Goal: Task Accomplishment & Management: Use online tool/utility

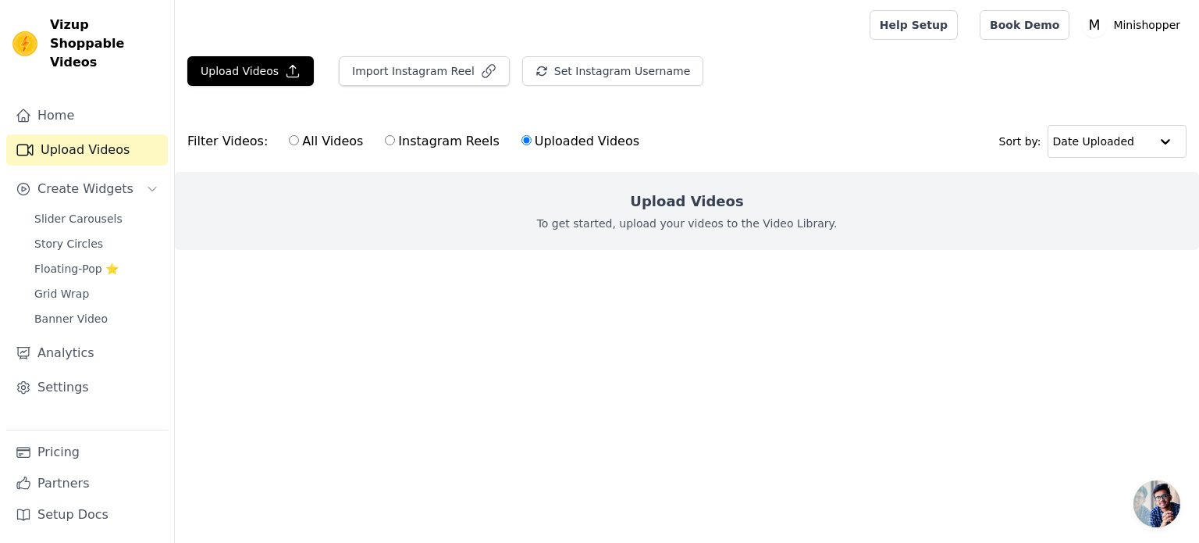
click at [426, 141] on label "Instagram Reels" at bounding box center [442, 141] width 116 height 20
click at [395, 141] on input "Instagram Reels" at bounding box center [390, 140] width 10 height 10
radio input "true"
click at [562, 74] on button "Set Instagram Username" at bounding box center [612, 71] width 181 height 30
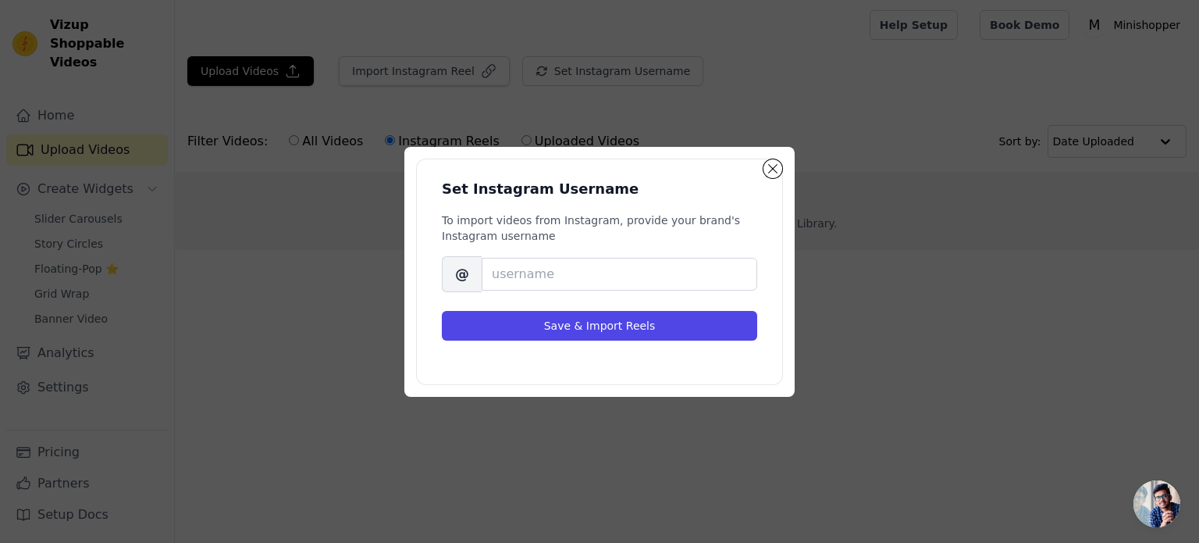
click at [301, 356] on div "Set Instagram Username To import videos from Instagram, provide your brand's In…" at bounding box center [599, 272] width 1149 height 300
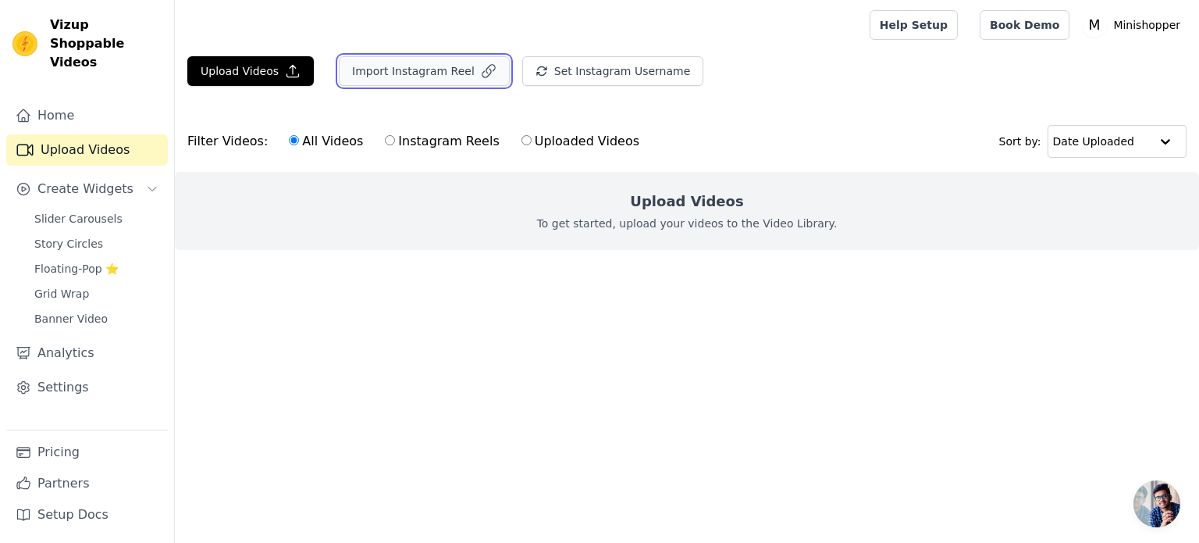
click at [436, 70] on button "Import Instagram Reel" at bounding box center [424, 71] width 171 height 30
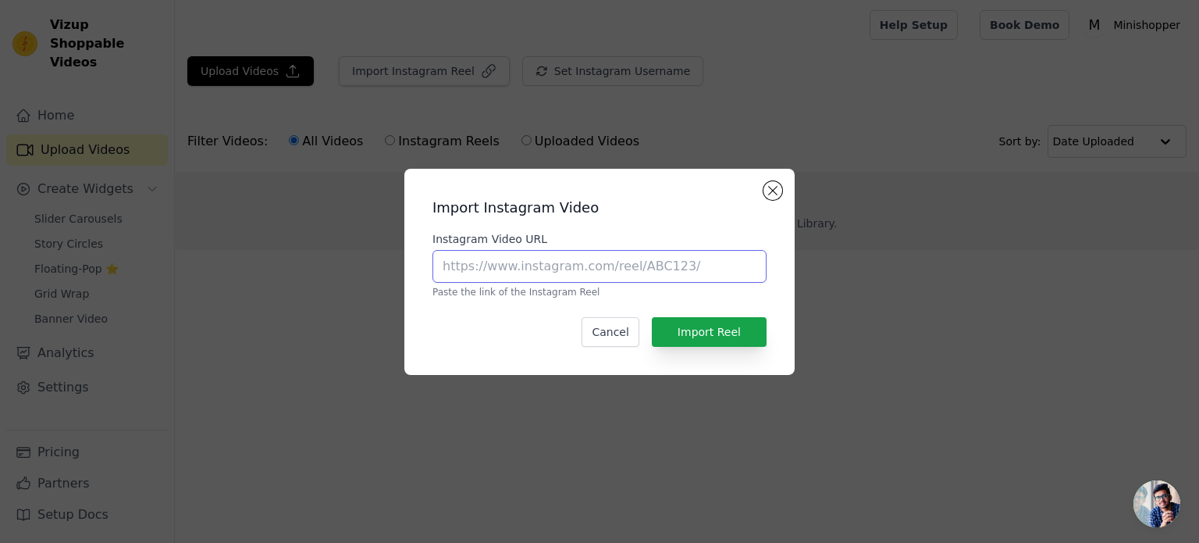
click at [518, 273] on input "Instagram Video URL" at bounding box center [599, 266] width 334 height 33
click at [297, 308] on div "Import Instagram Video Instagram Video URL Paste the link of the Instagram Reel…" at bounding box center [599, 272] width 1149 height 256
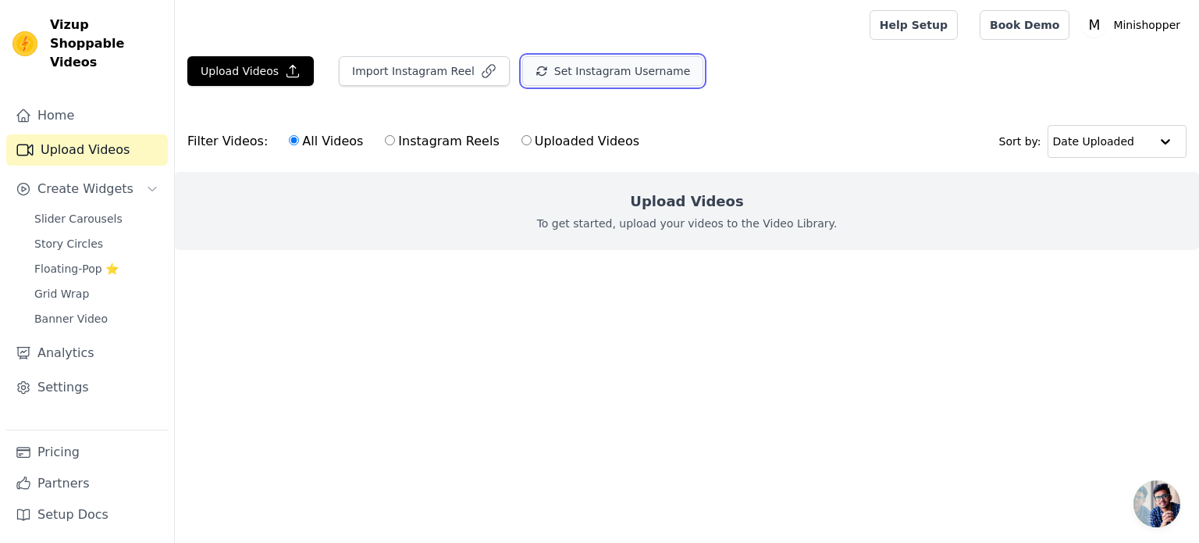
click at [547, 64] on button "Set Instagram Username" at bounding box center [612, 71] width 181 height 30
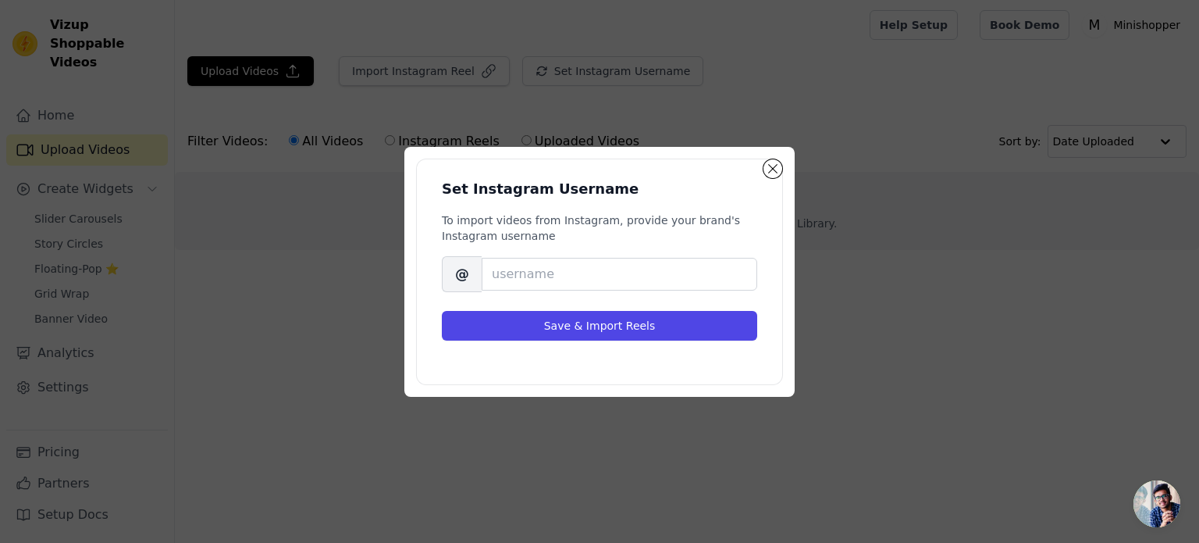
click at [331, 306] on div "Set Instagram Username To import videos from Instagram, provide your brand's In…" at bounding box center [599, 272] width 1149 height 300
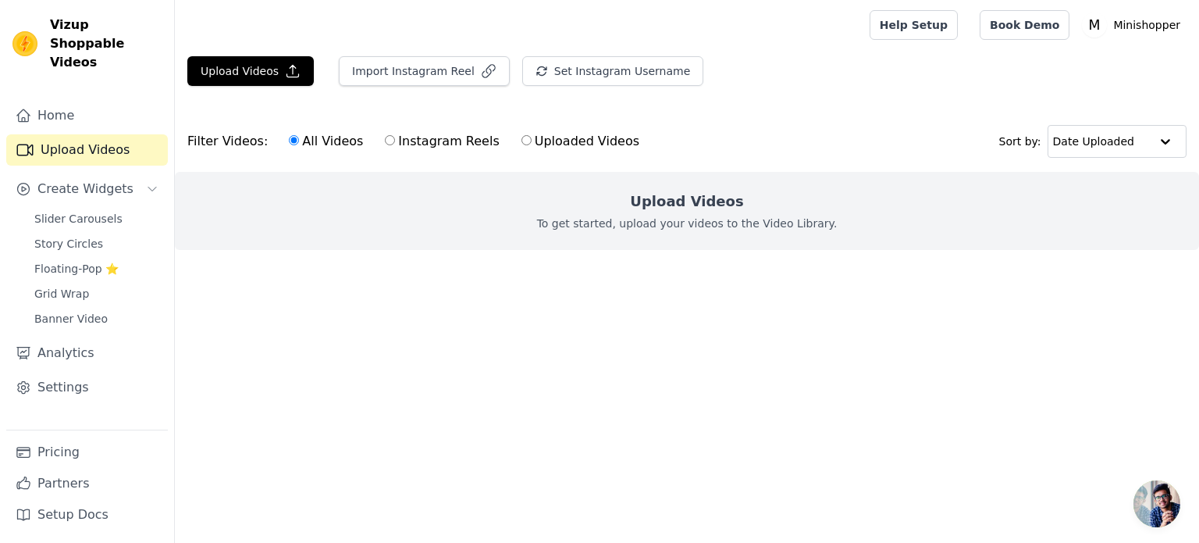
click at [450, 145] on label "Instagram Reels" at bounding box center [442, 141] width 116 height 20
click at [395, 145] on input "Instagram Reels" at bounding box center [390, 140] width 10 height 10
radio input "true"
click at [564, 72] on button "Set Instagram Username" at bounding box center [612, 71] width 181 height 30
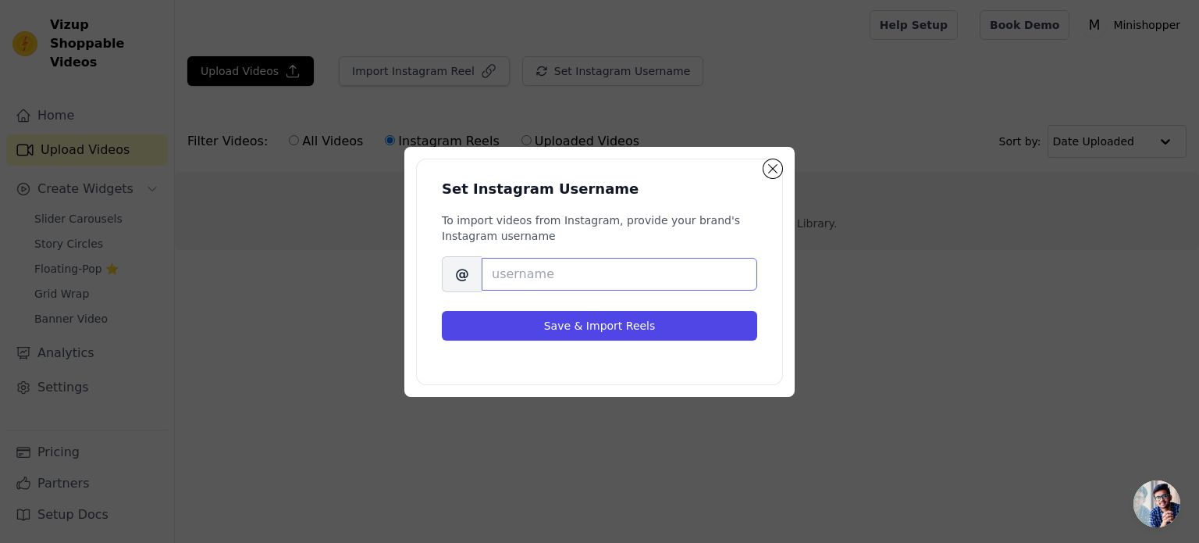
click at [578, 271] on input "Brand's Instagram Username" at bounding box center [620, 274] width 276 height 33
paste input "_mini.shopper"
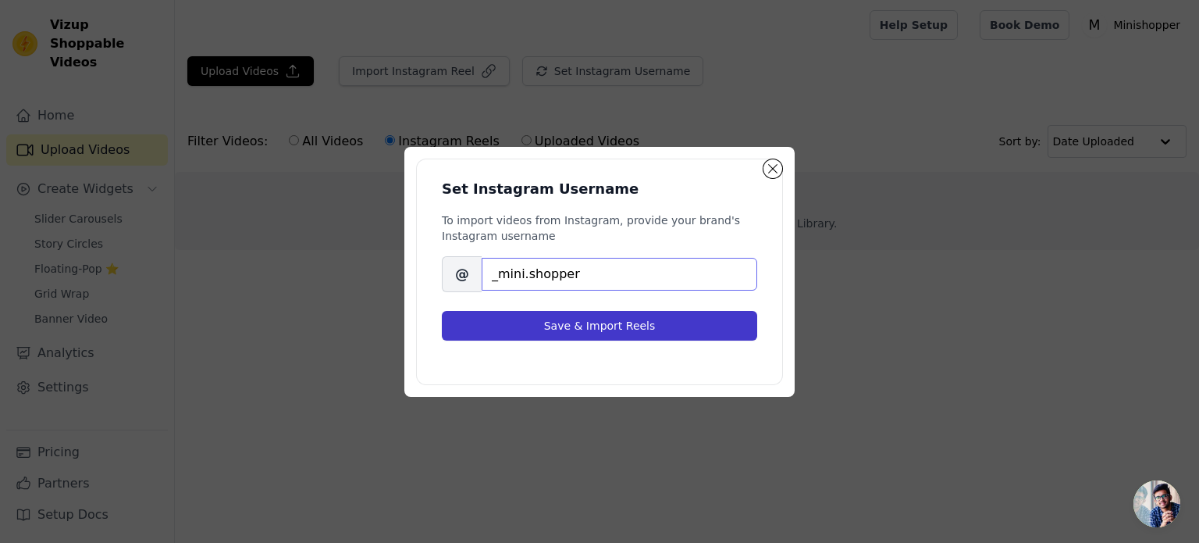
type input "_mini.shopper"
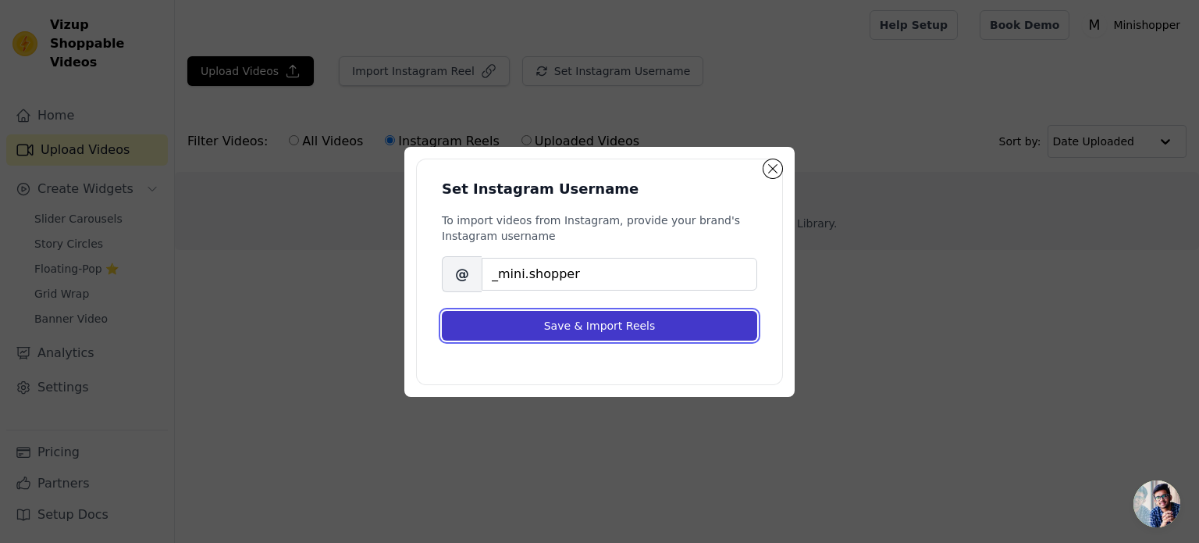
click at [578, 321] on button "Save & Import Reels" at bounding box center [599, 326] width 315 height 30
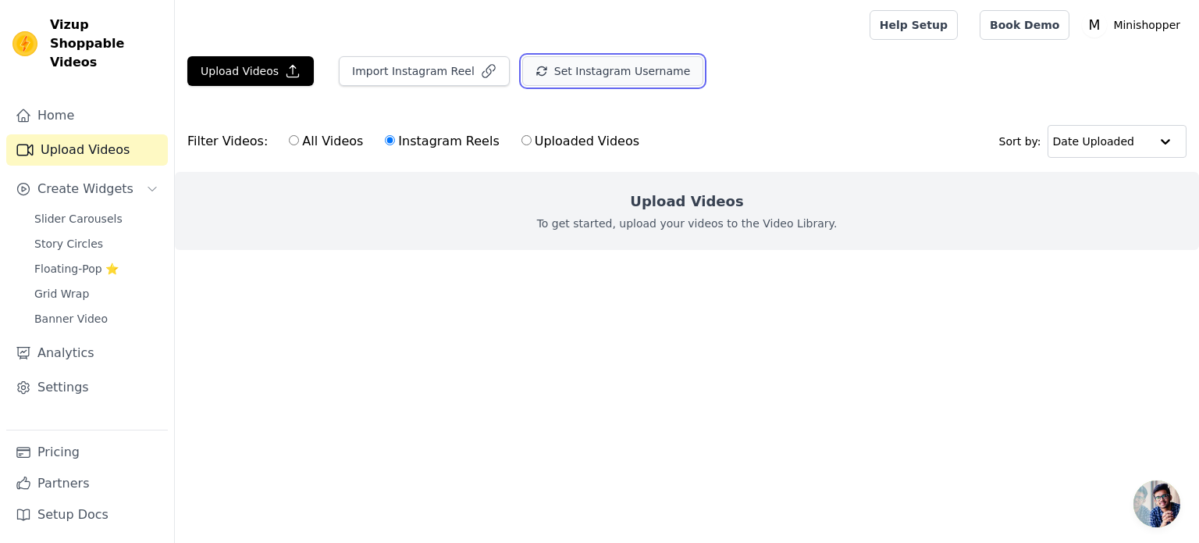
click at [562, 75] on button "Set Instagram Username" at bounding box center [612, 71] width 181 height 30
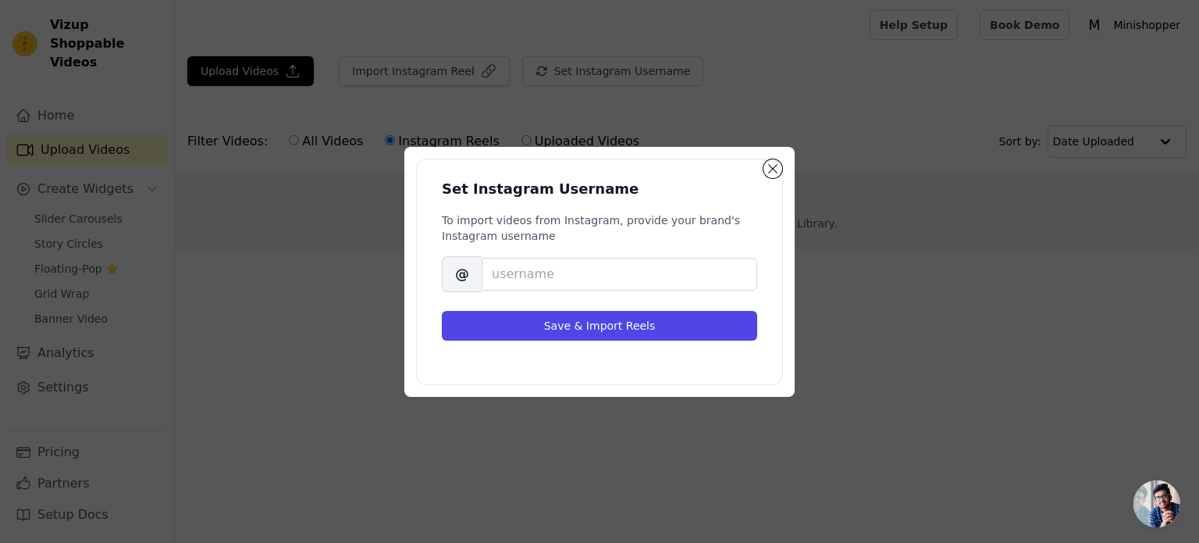
click at [261, 360] on div "Set Instagram Username To import videos from Instagram, provide your brand's In…" at bounding box center [599, 272] width 1149 height 300
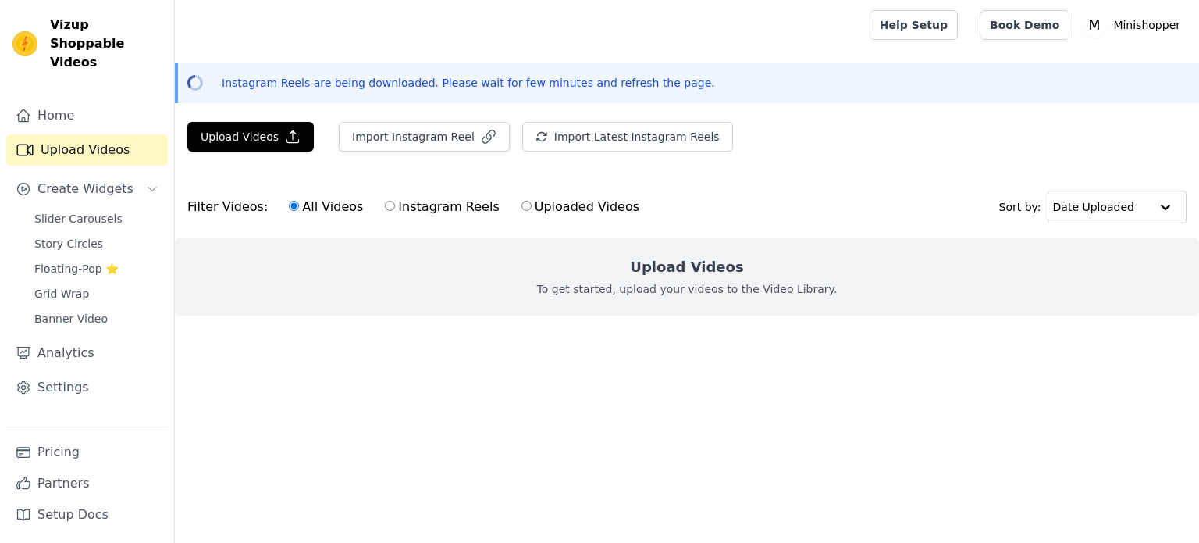
click at [462, 206] on label "Instagram Reels" at bounding box center [442, 207] width 116 height 20
click at [395, 206] on input "Instagram Reels" at bounding box center [390, 206] width 10 height 10
radio input "true"
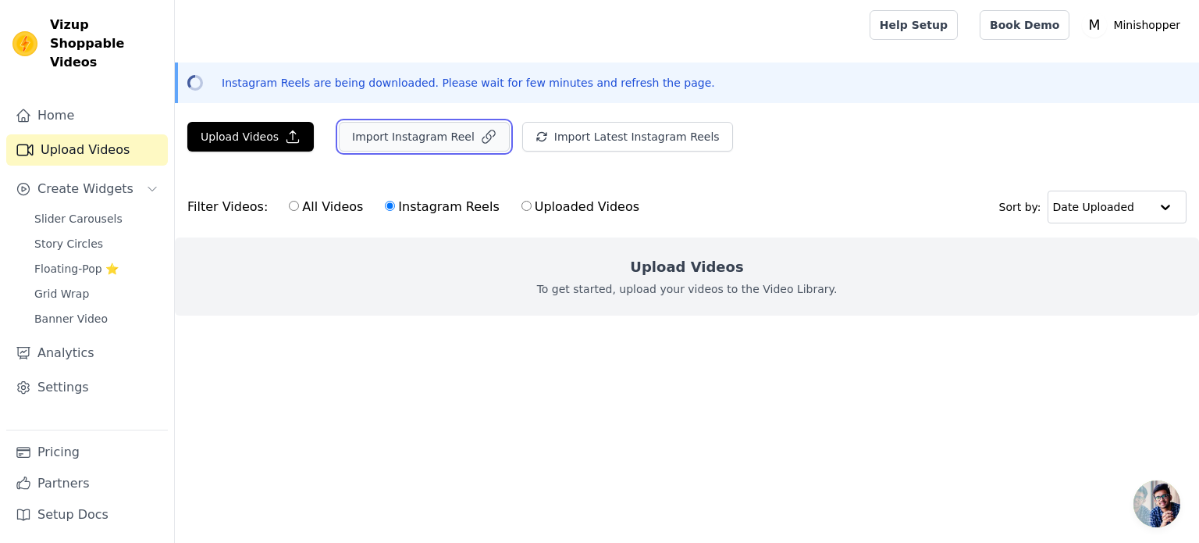
click at [358, 131] on button "Import Instagram Reel" at bounding box center [424, 137] width 171 height 30
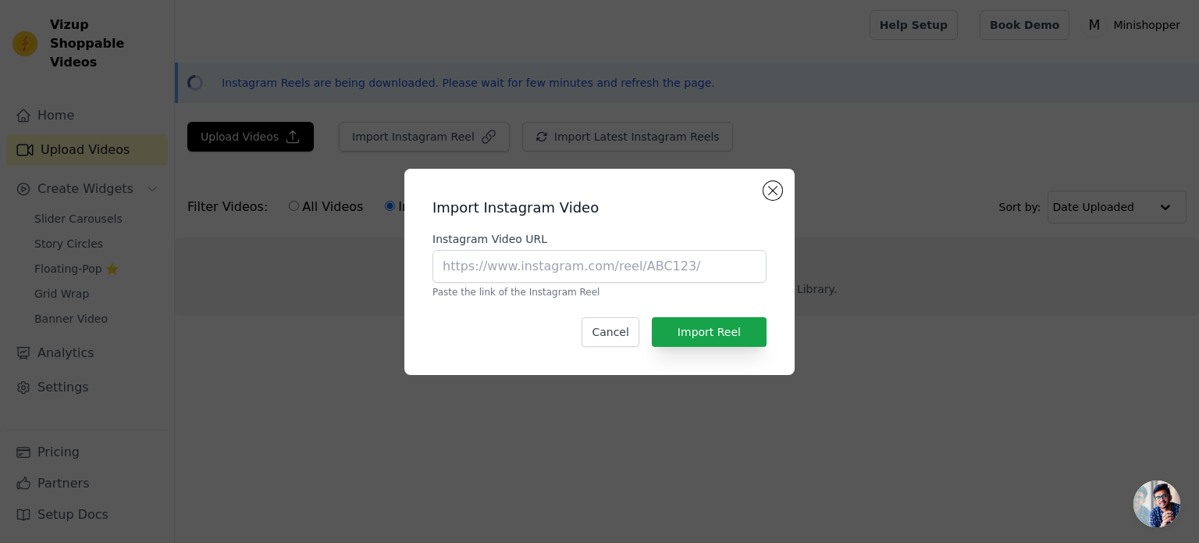
click at [345, 378] on div "Import Instagram Video Instagram Video URL Paste the link of the Instagram Reel…" at bounding box center [599, 272] width 1149 height 256
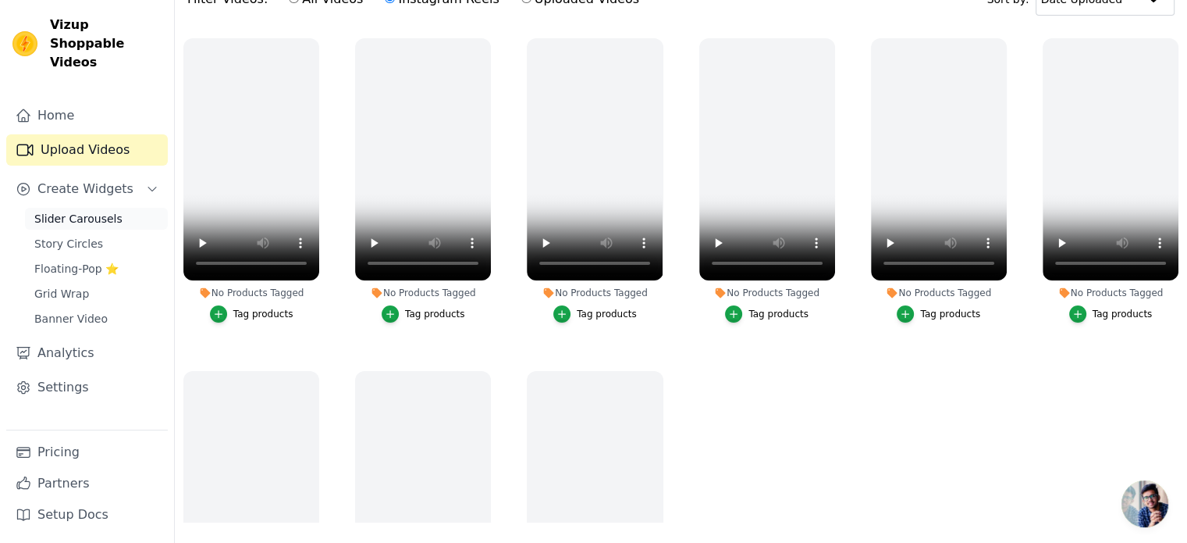
click at [97, 211] on span "Slider Carousels" at bounding box center [78, 219] width 88 height 16
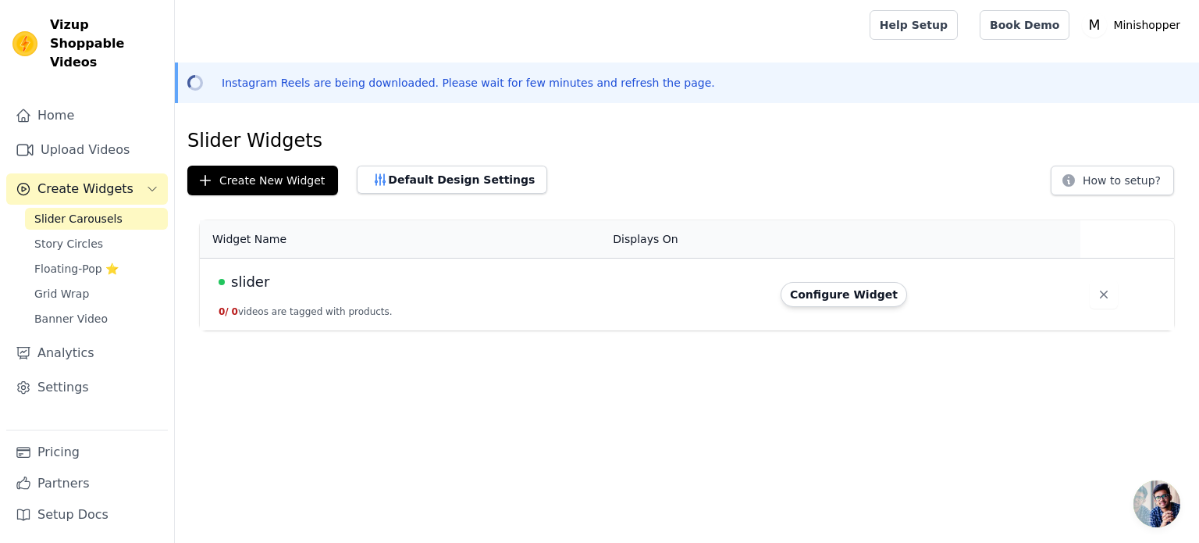
click at [327, 286] on div "slider" at bounding box center [406, 282] width 375 height 22
click at [1099, 299] on icon "button" at bounding box center [1104, 294] width 16 height 16
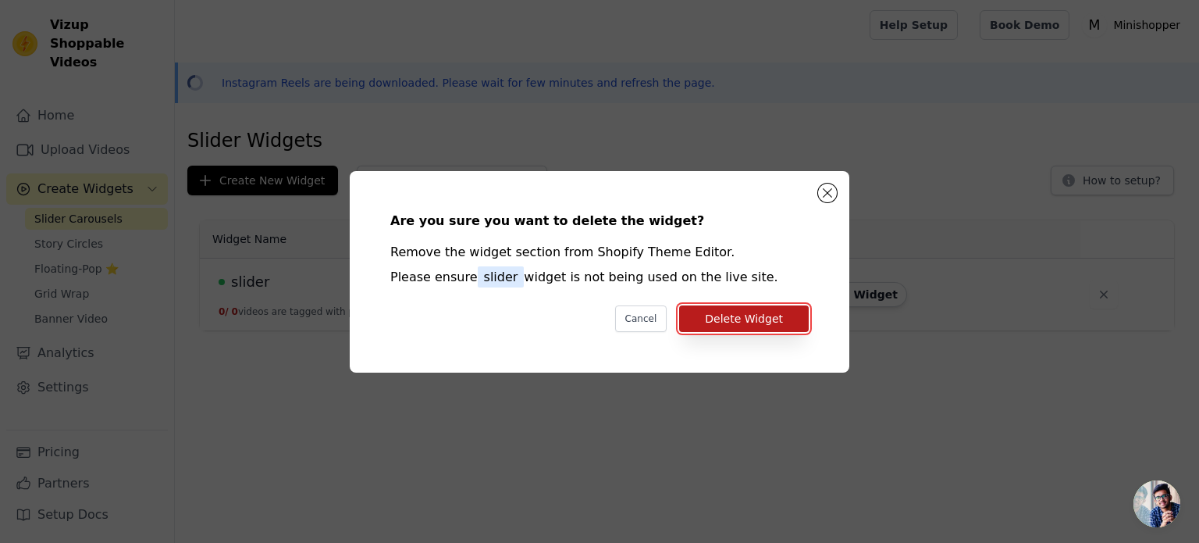
click at [718, 315] on button "Delete Widget" at bounding box center [744, 318] width 130 height 27
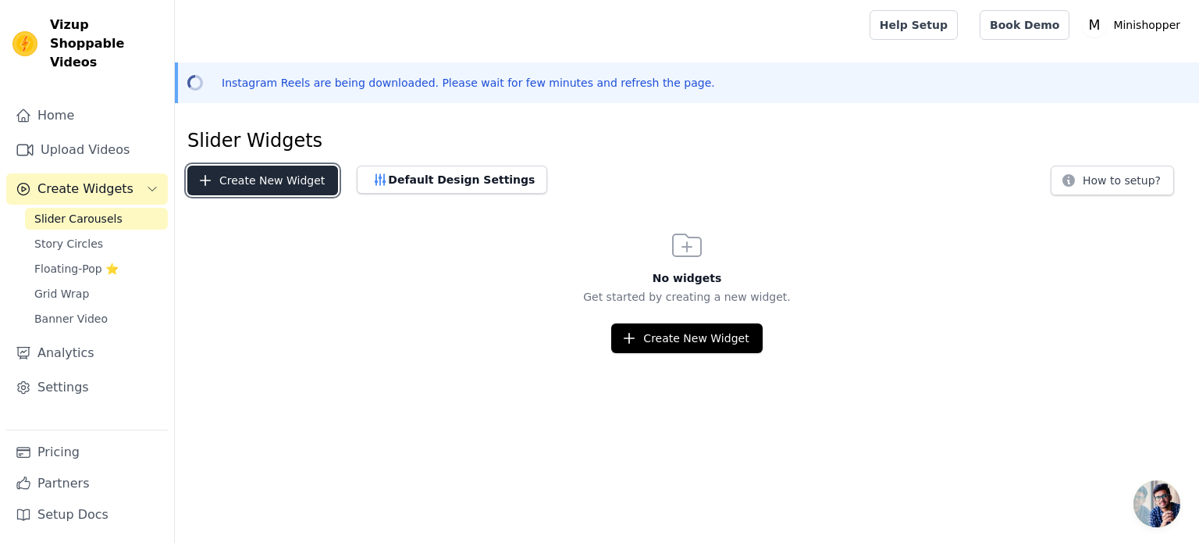
click at [295, 192] on button "Create New Widget" at bounding box center [262, 180] width 151 height 30
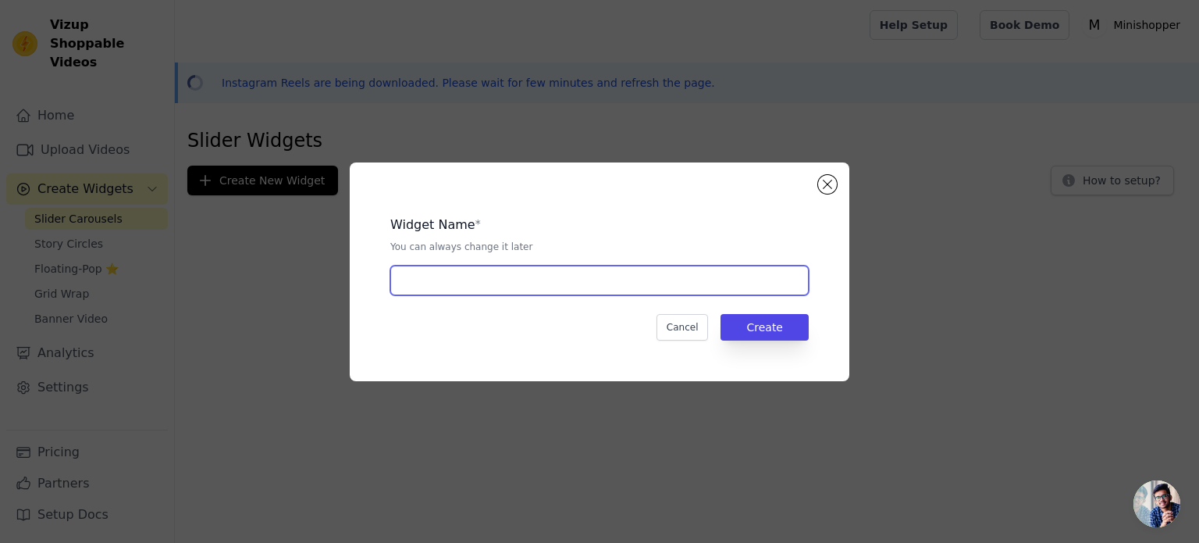
click at [478, 286] on input "text" at bounding box center [599, 280] width 418 height 30
type input "slider"
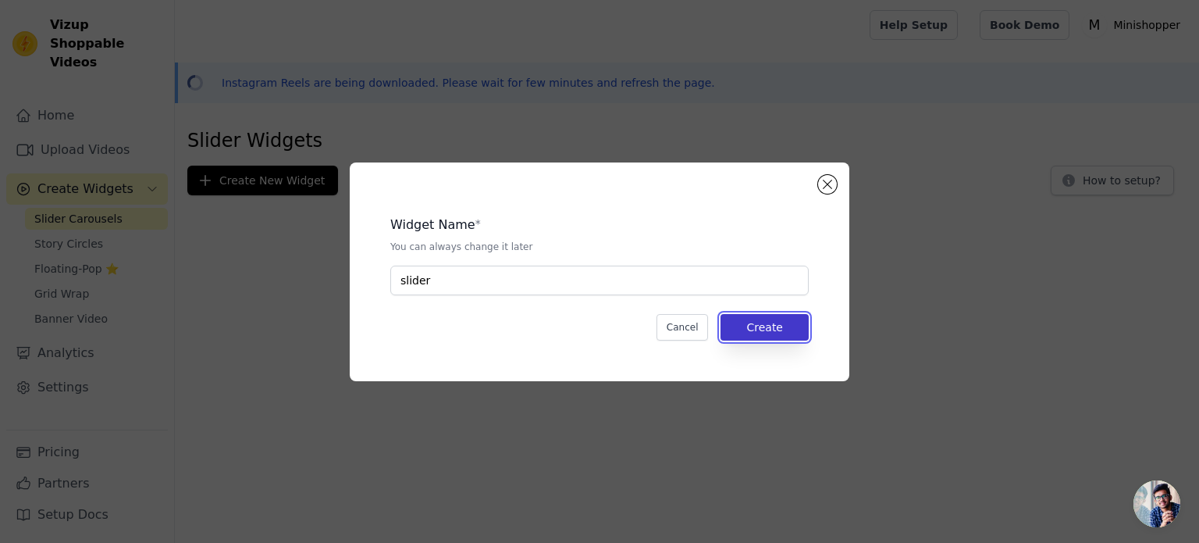
click at [765, 314] on button "Create" at bounding box center [765, 327] width 88 height 27
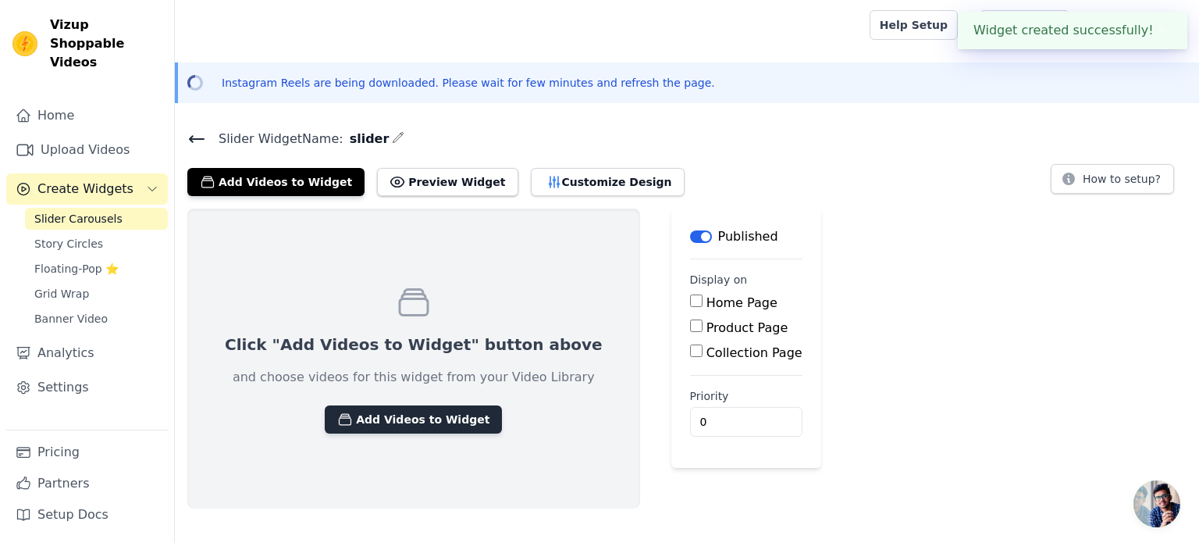
click at [390, 425] on button "Add Videos to Widget" at bounding box center [413, 419] width 177 height 28
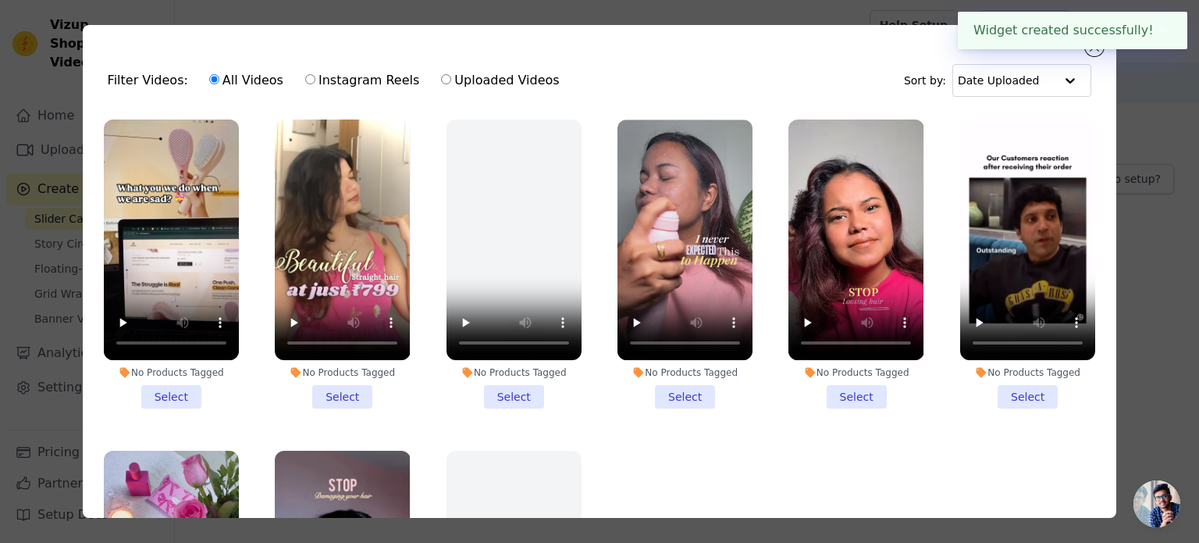
click at [162, 388] on li "No Products Tagged Select" at bounding box center [171, 263] width 135 height 289
click at [0, 0] on input "No Products Tagged Select" at bounding box center [0, 0] width 0 height 0
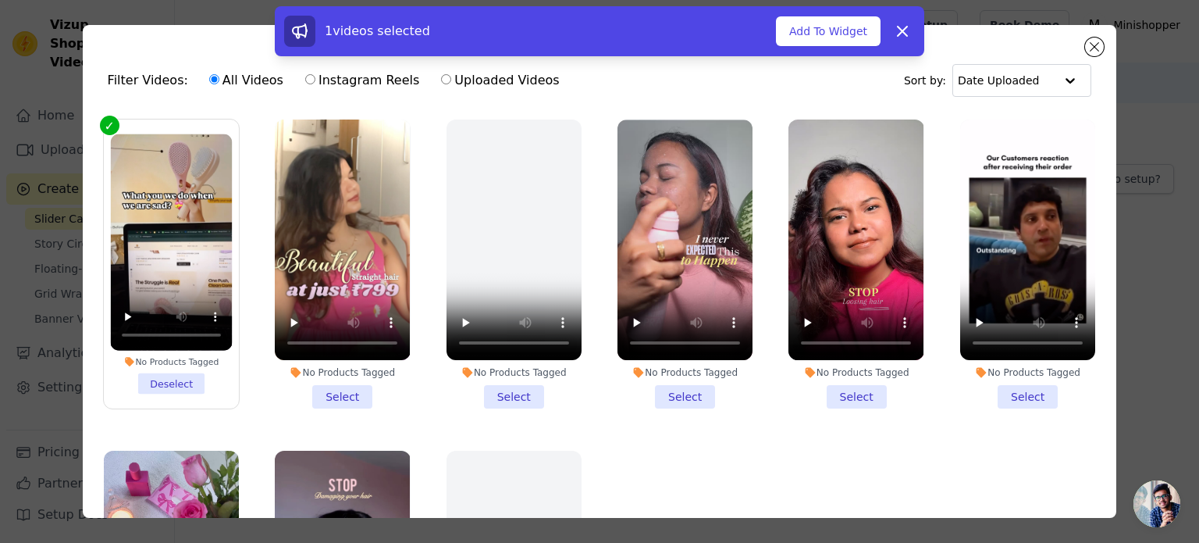
click at [354, 391] on li "No Products Tagged Select" at bounding box center [342, 263] width 135 height 289
click at [0, 0] on input "No Products Tagged Select" at bounding box center [0, 0] width 0 height 0
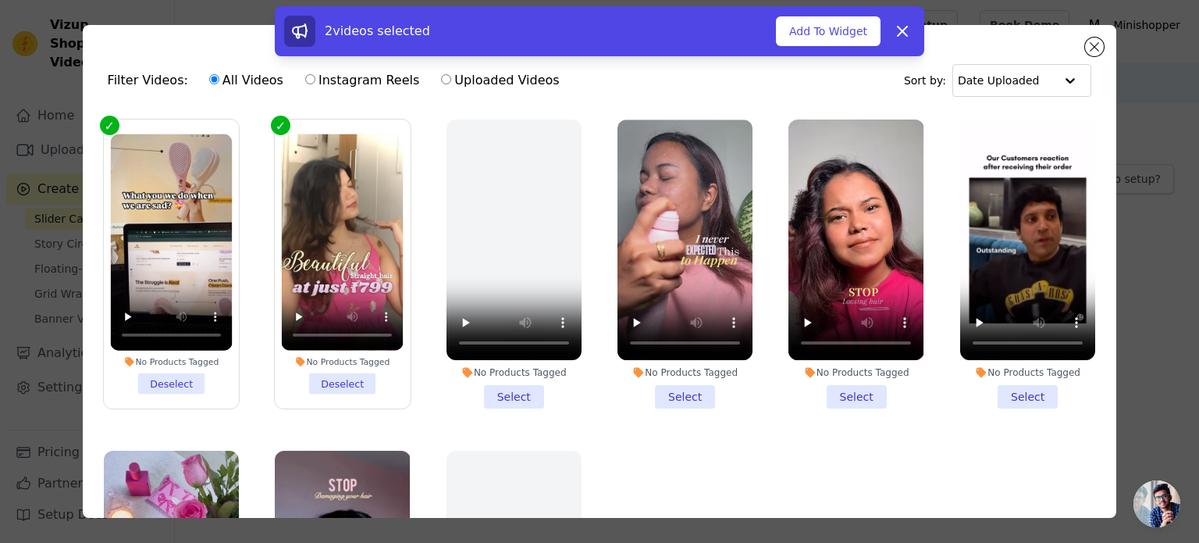
click at [512, 391] on li "No Products Tagged Select" at bounding box center [514, 263] width 135 height 289
click at [0, 0] on input "No Products Tagged Select" at bounding box center [0, 0] width 0 height 0
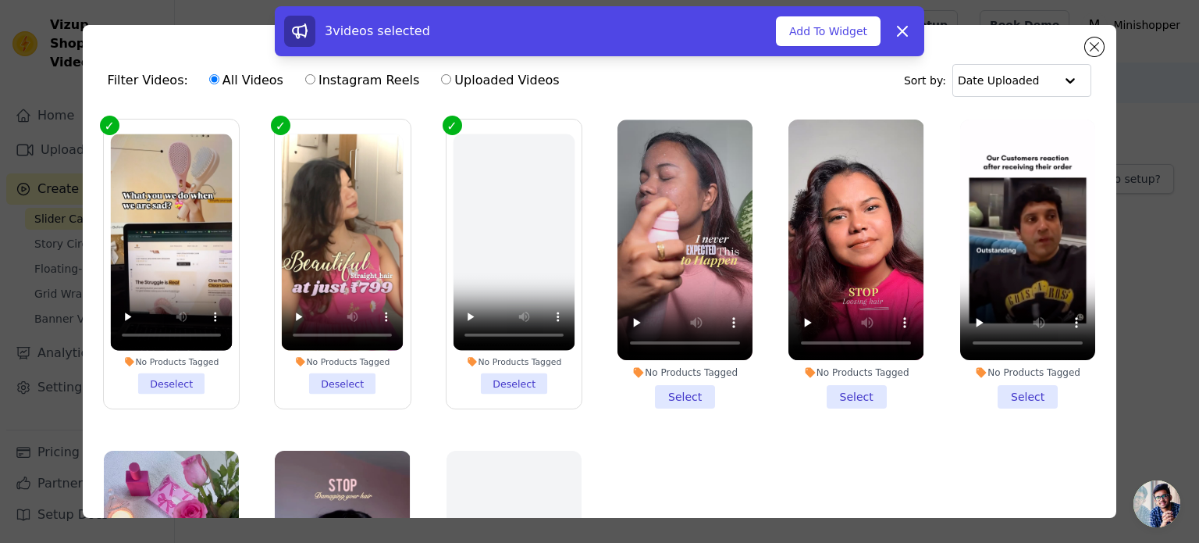
click at [656, 403] on div "No Products Tagged Select" at bounding box center [685, 264] width 152 height 306
click at [678, 393] on li "No Products Tagged Select" at bounding box center [684, 263] width 135 height 289
click at [0, 0] on input "No Products Tagged Select" at bounding box center [0, 0] width 0 height 0
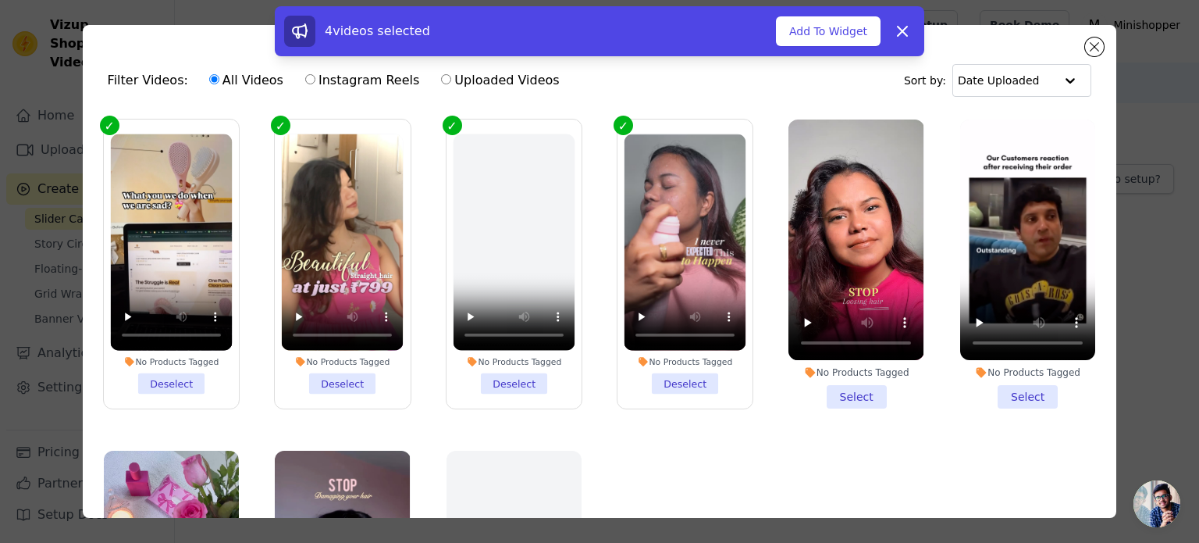
click at [842, 394] on li "No Products Tagged Select" at bounding box center [855, 263] width 135 height 289
click at [0, 0] on input "No Products Tagged Select" at bounding box center [0, 0] width 0 height 0
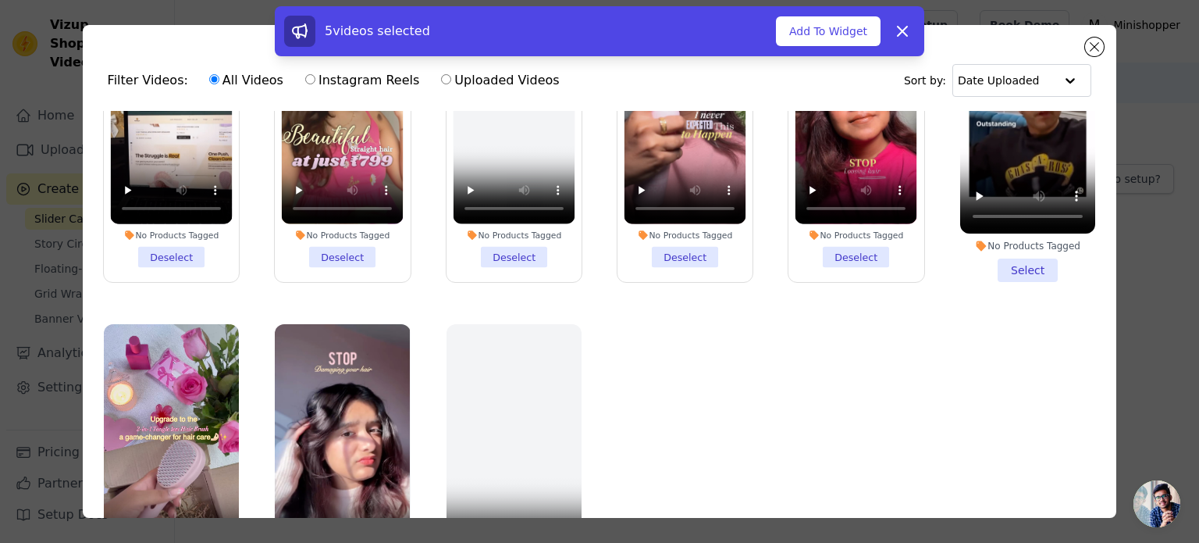
scroll to position [156, 0]
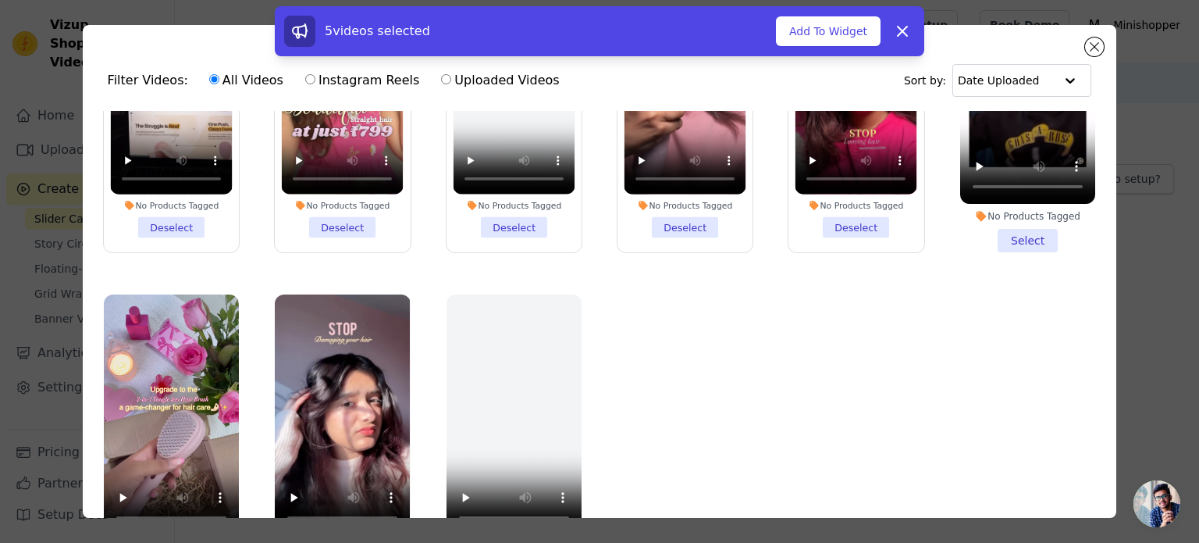
click at [1010, 238] on li "No Products Tagged Select" at bounding box center [1027, 107] width 135 height 289
click at [0, 0] on input "No Products Tagged Select" at bounding box center [0, 0] width 0 height 0
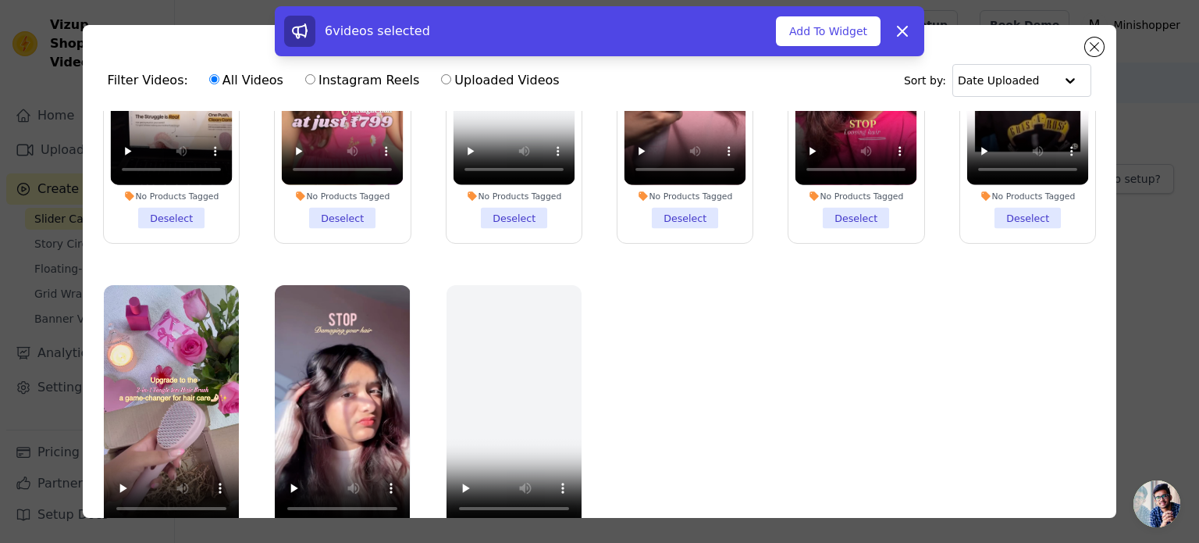
scroll to position [135, 0]
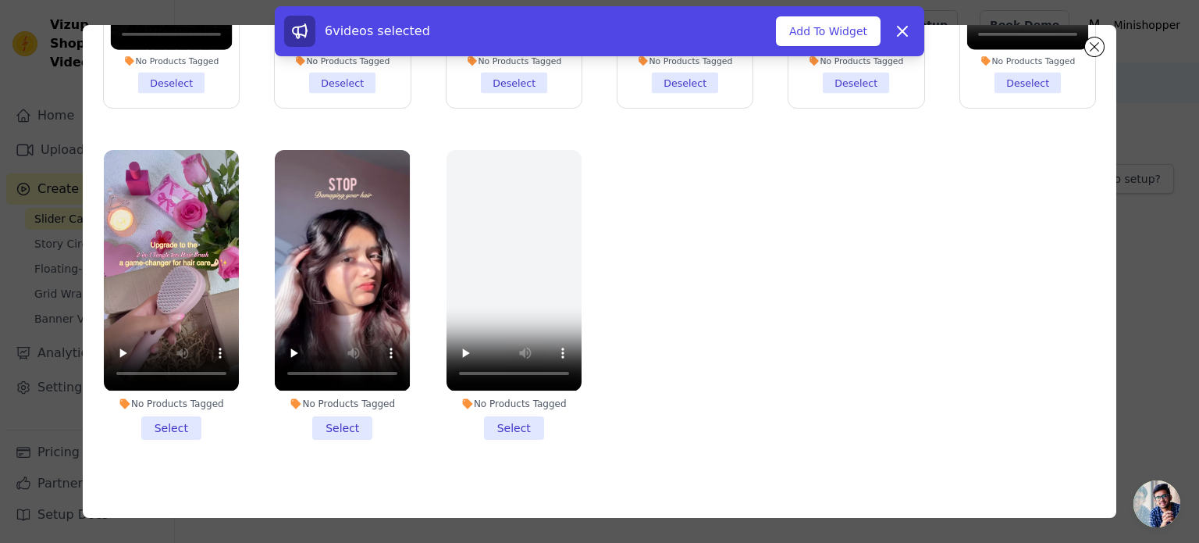
click at [493, 413] on li "No Products Tagged Select" at bounding box center [514, 294] width 135 height 289
click at [0, 0] on input "No Products Tagged Select" at bounding box center [0, 0] width 0 height 0
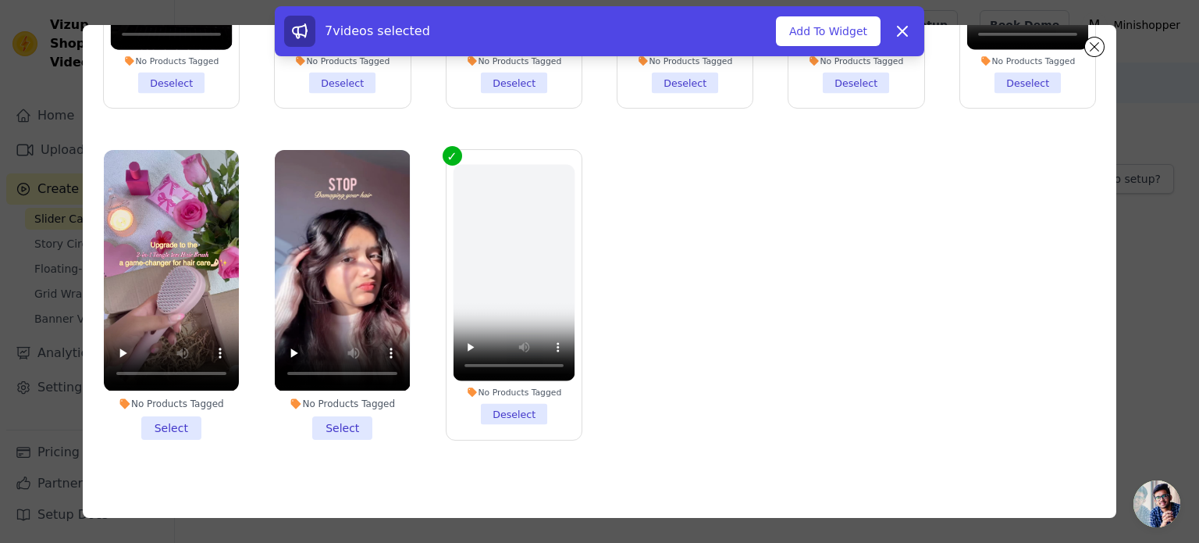
click at [331, 411] on li "No Products Tagged Select" at bounding box center [342, 294] width 135 height 289
click at [0, 0] on input "No Products Tagged Select" at bounding box center [0, 0] width 0 height 0
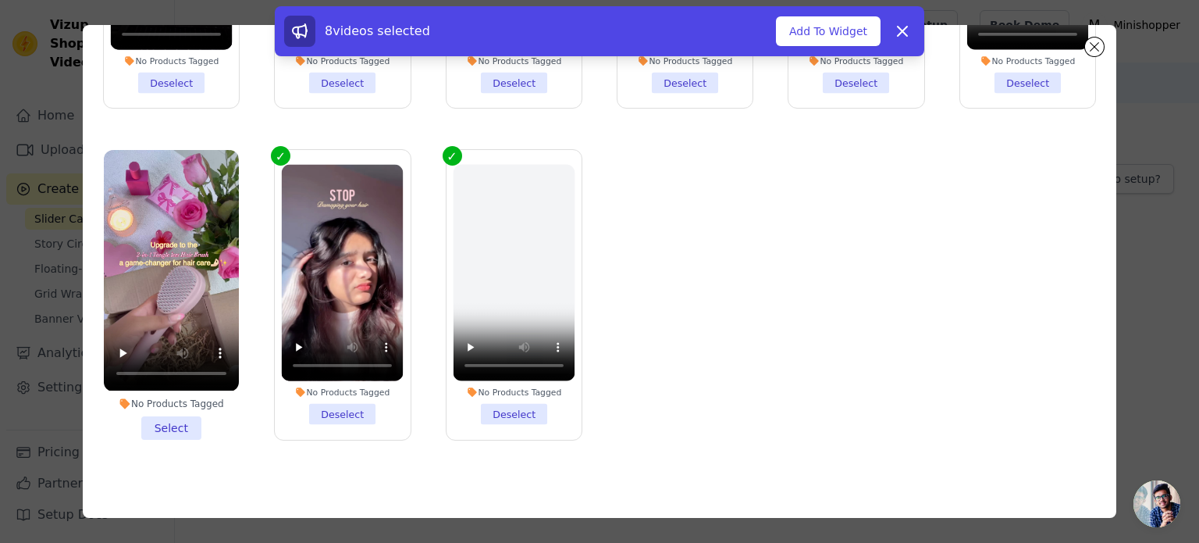
click at [144, 409] on li "No Products Tagged Select" at bounding box center [171, 294] width 135 height 289
click at [0, 0] on input "No Products Tagged Select" at bounding box center [0, 0] width 0 height 0
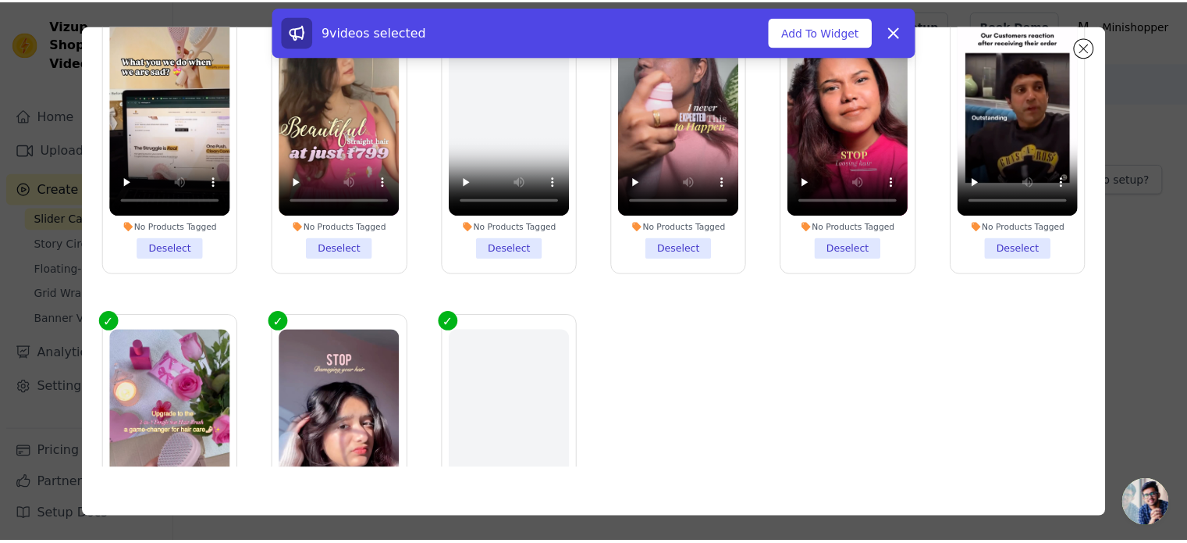
scroll to position [0, 0]
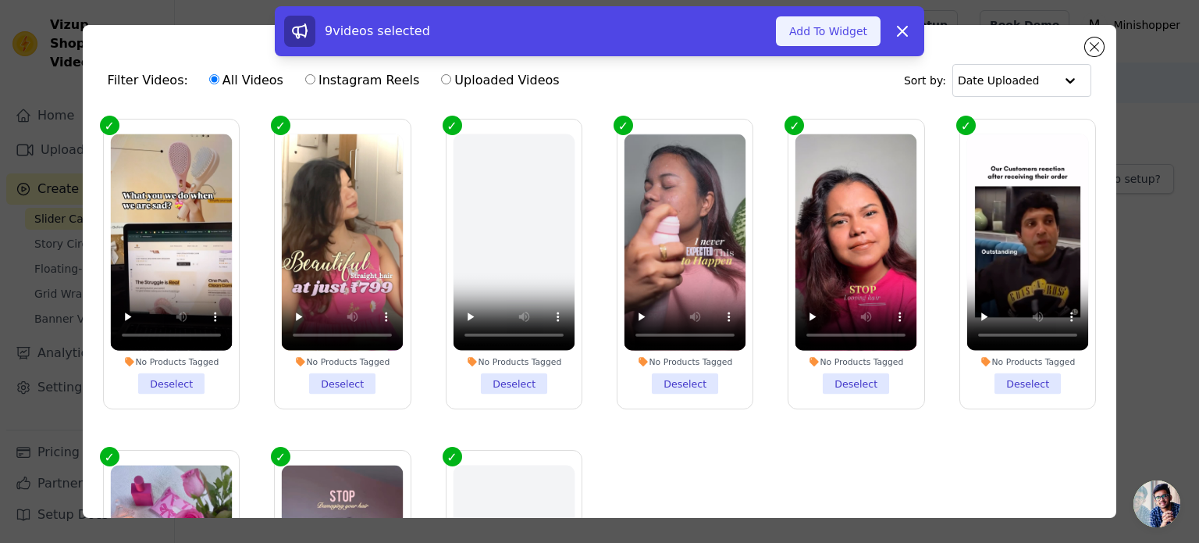
click at [819, 30] on button "Add To Widget" at bounding box center [828, 31] width 105 height 30
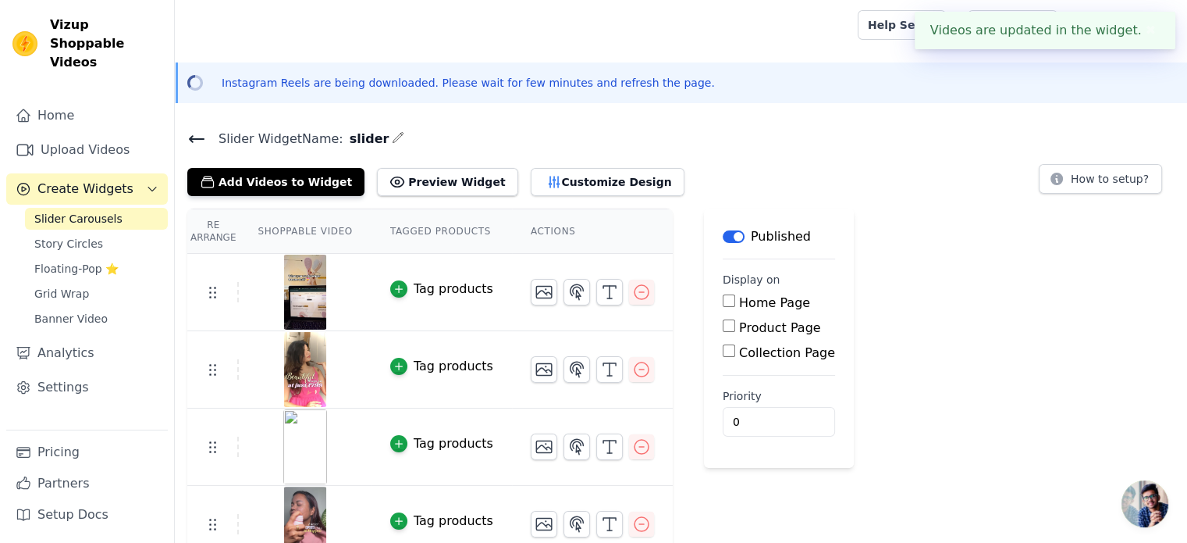
click at [723, 300] on div "Home Page" at bounding box center [779, 303] width 112 height 19
click at [723, 304] on input "Home Page" at bounding box center [729, 300] width 12 height 12
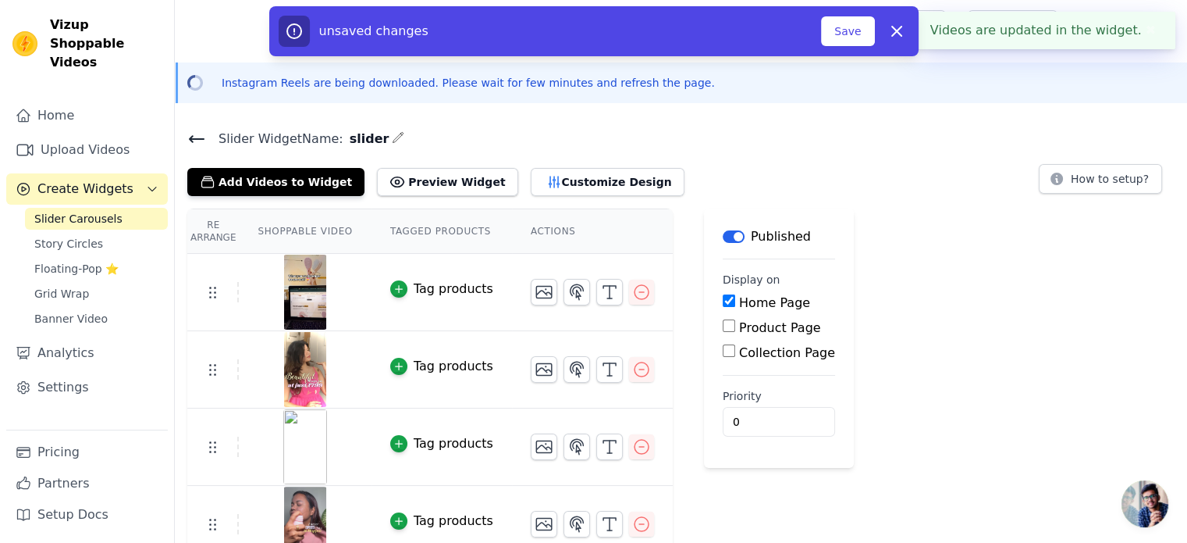
click at [723, 304] on input "Home Page" at bounding box center [729, 300] width 12 height 12
checkbox input "false"
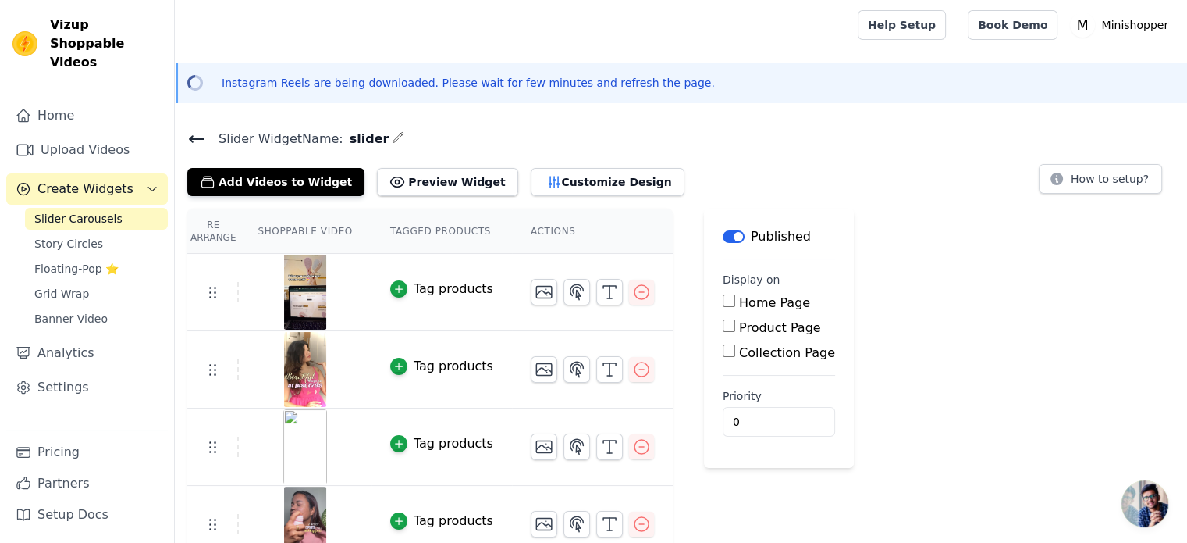
click at [723, 326] on input "Product Page" at bounding box center [729, 325] width 12 height 12
checkbox input "true"
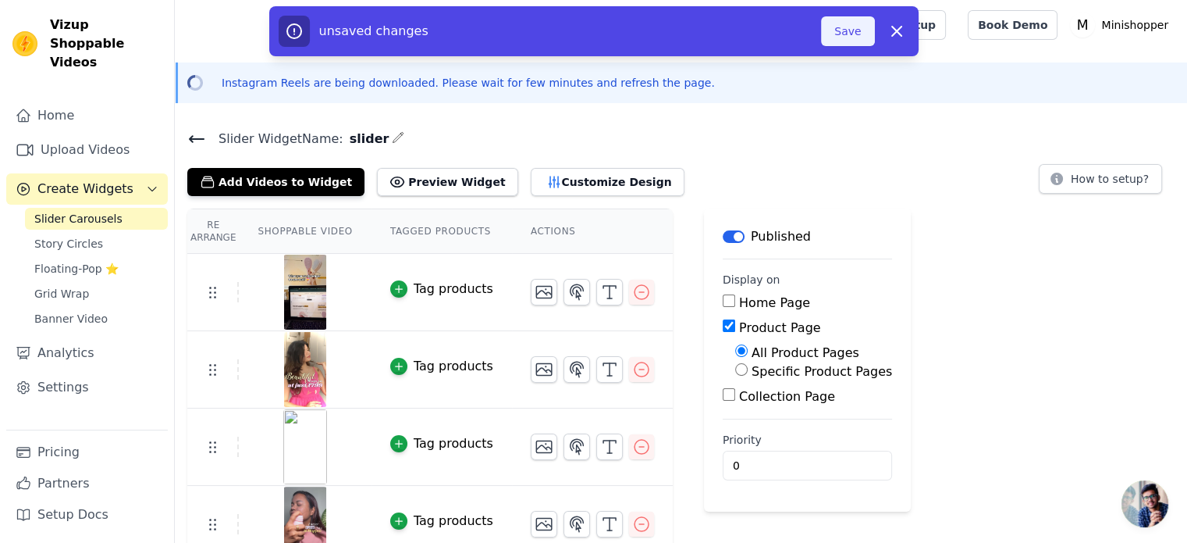
click at [842, 30] on button "Save" at bounding box center [847, 31] width 53 height 30
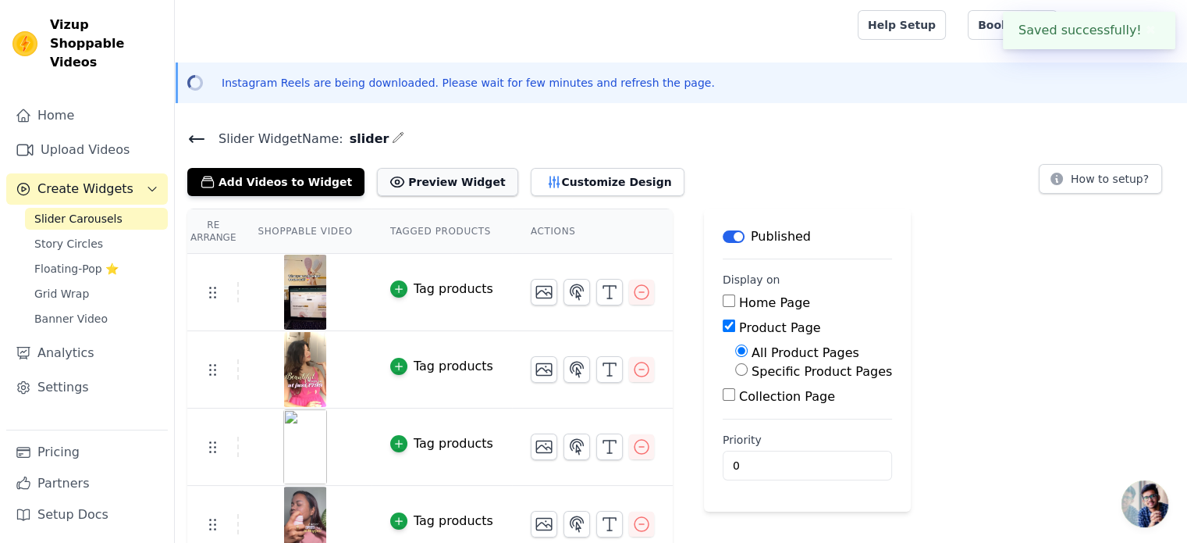
click at [437, 180] on button "Preview Widget" at bounding box center [447, 182] width 141 height 28
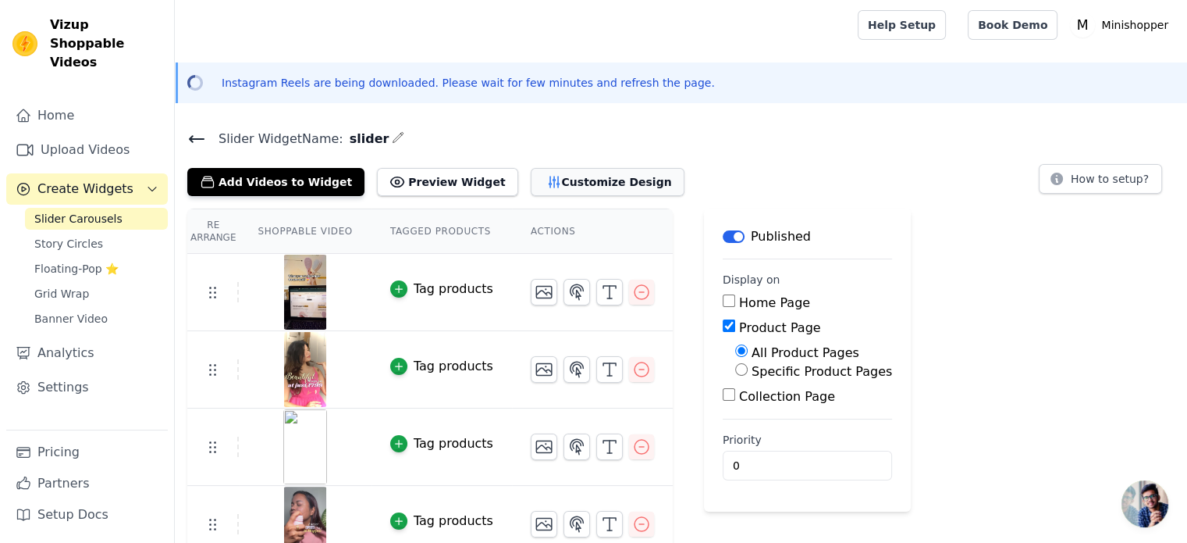
click at [531, 175] on button "Customize Design" at bounding box center [608, 182] width 154 height 28
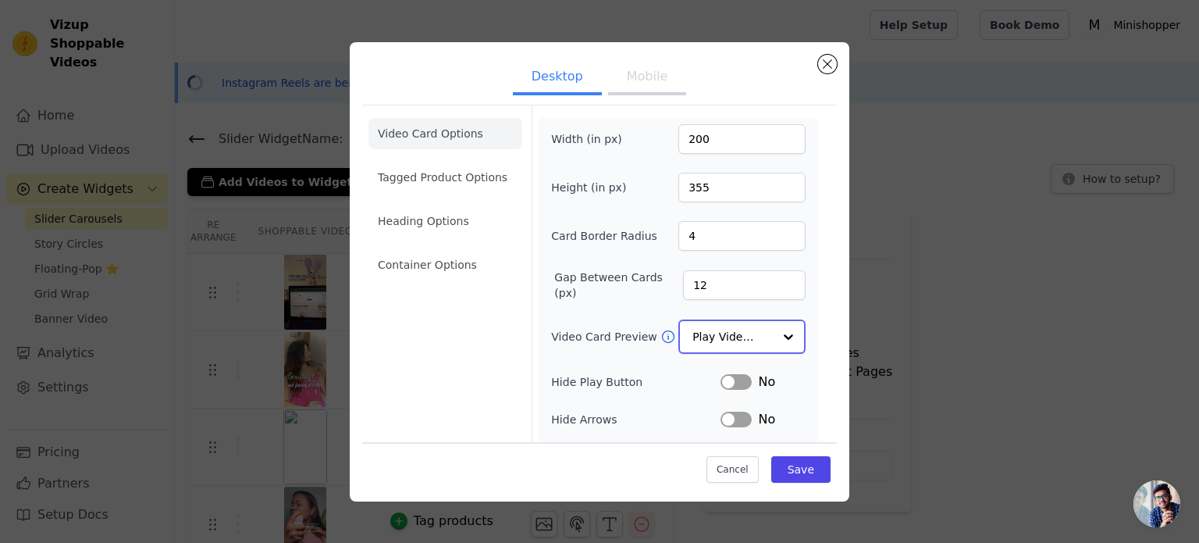
click at [734, 335] on input "Video Card Preview" at bounding box center [732, 336] width 80 height 31
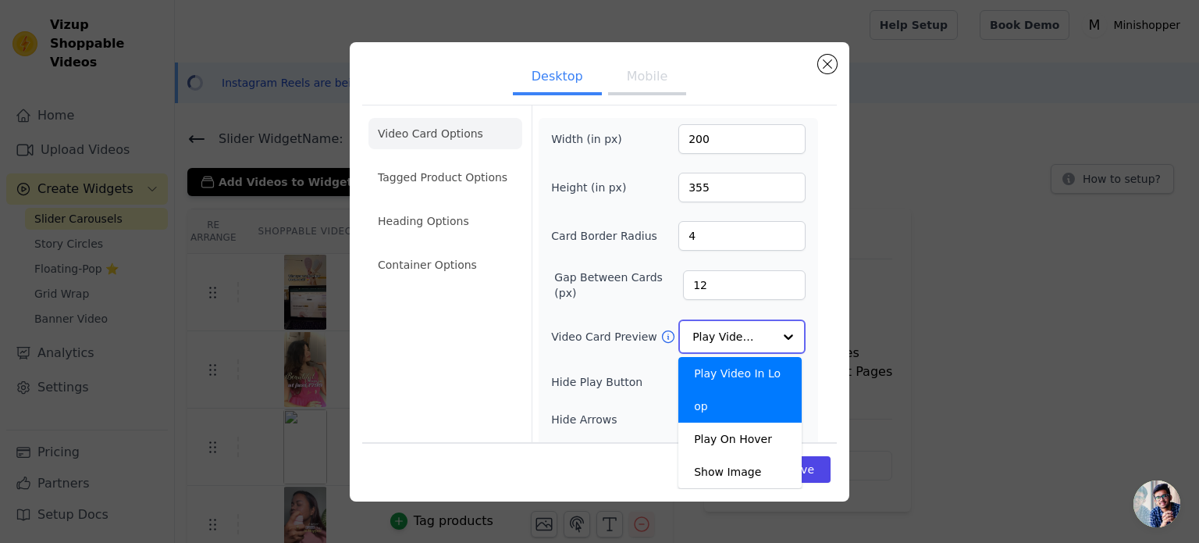
click at [734, 335] on input "Video Card Preview" at bounding box center [732, 336] width 80 height 31
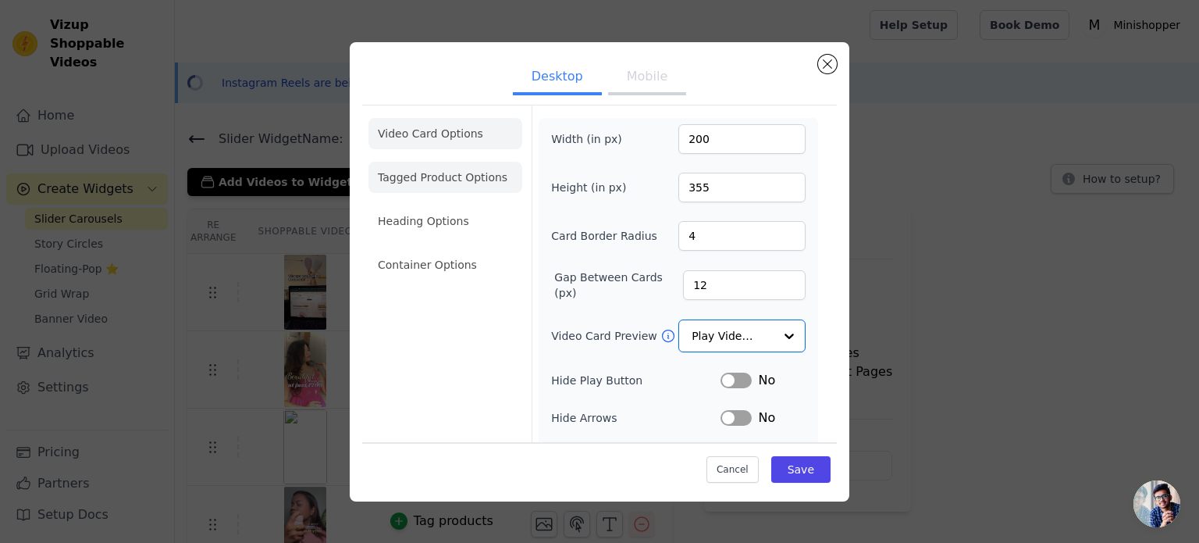
click at [486, 174] on li "Tagged Product Options" at bounding box center [445, 177] width 154 height 31
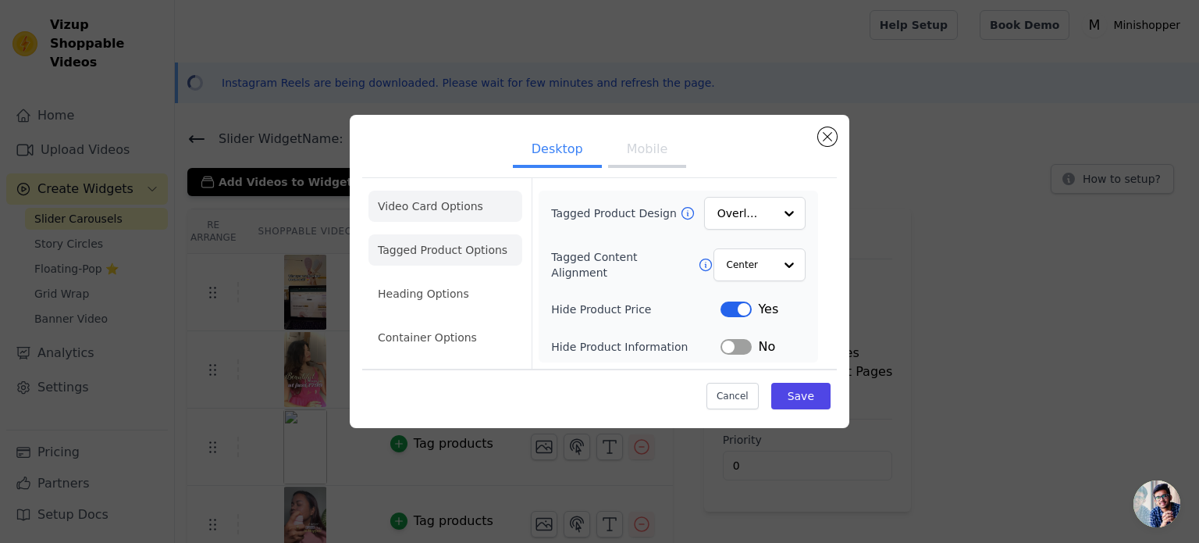
click at [440, 203] on li "Video Card Options" at bounding box center [445, 205] width 154 height 31
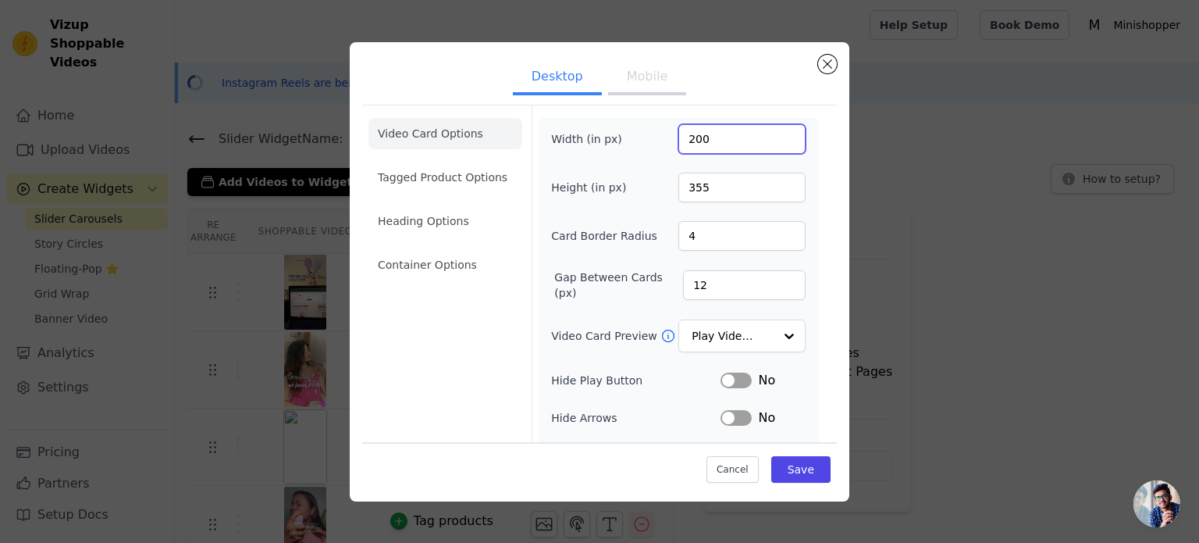
click at [707, 134] on input "200" at bounding box center [741, 139] width 127 height 30
click at [457, 222] on li "Heading Options" at bounding box center [445, 220] width 154 height 31
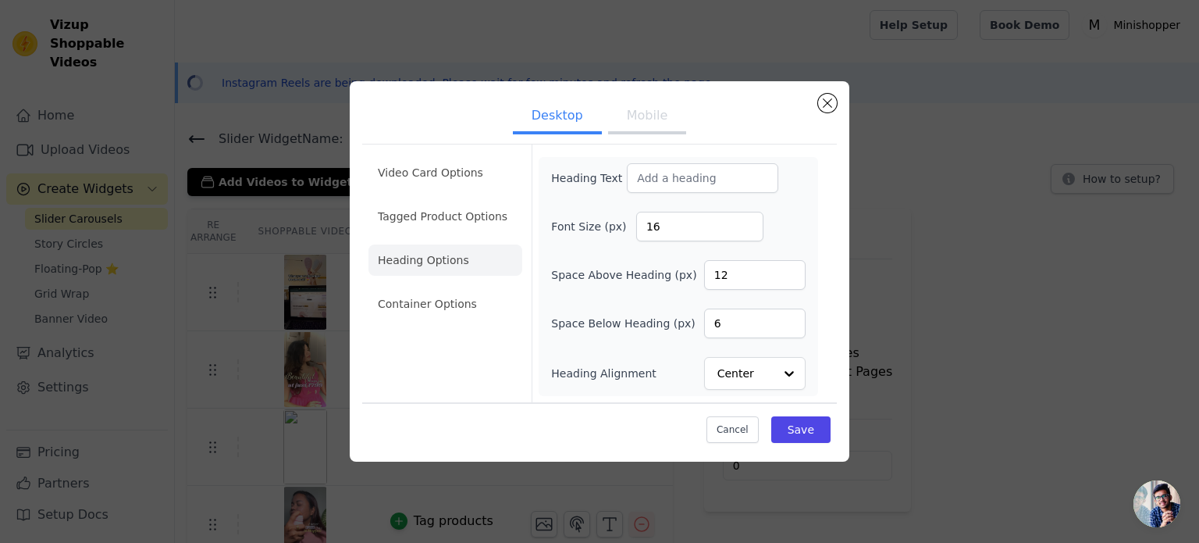
click at [448, 311] on li "Container Options" at bounding box center [445, 303] width 154 height 31
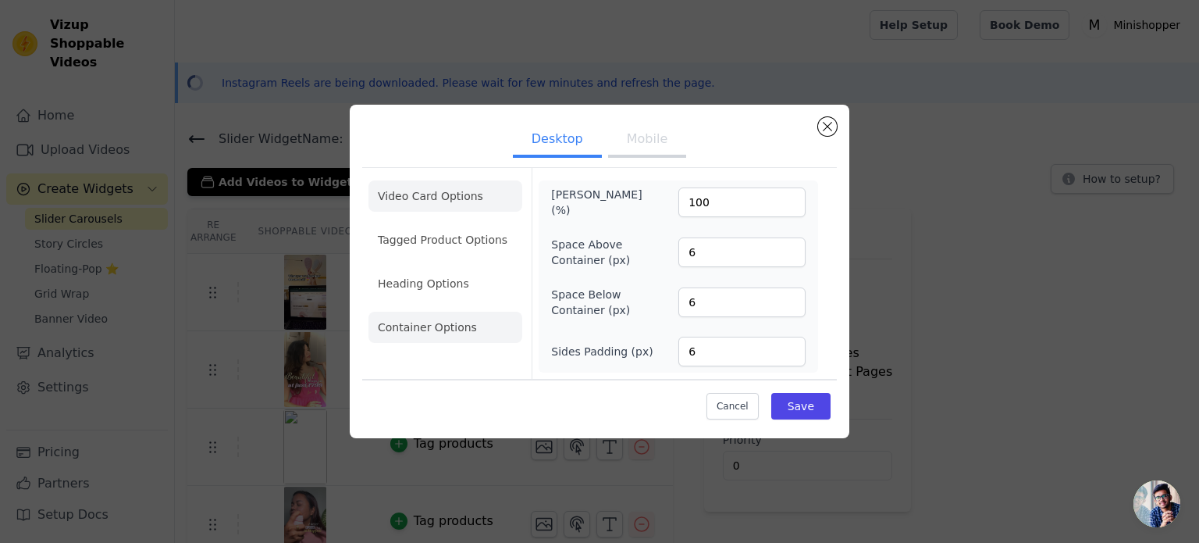
click at [468, 199] on li "Video Card Options" at bounding box center [445, 195] width 154 height 31
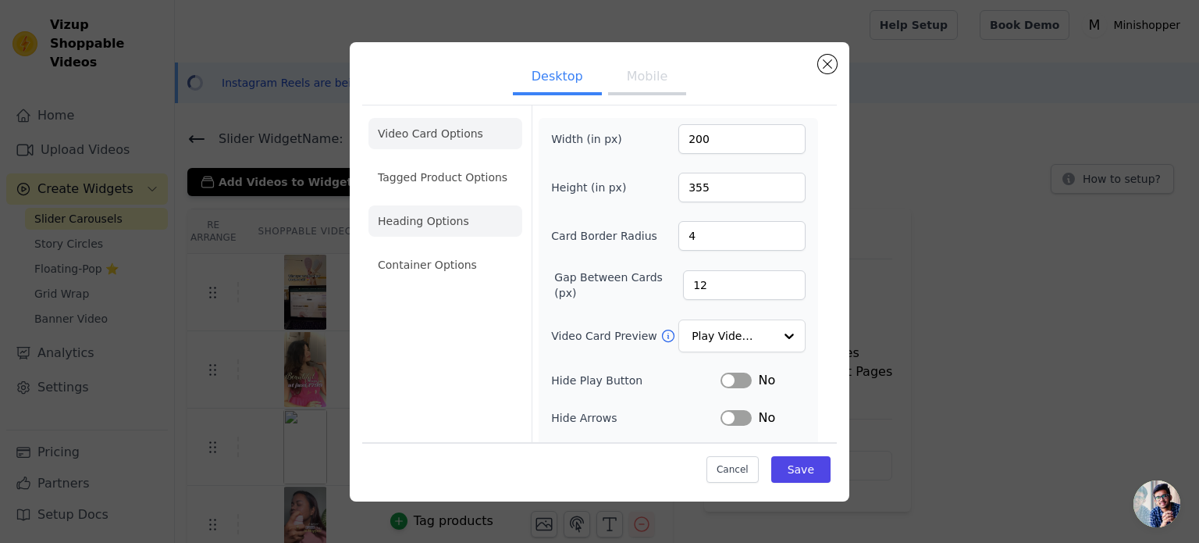
click at [474, 222] on li "Heading Options" at bounding box center [445, 220] width 154 height 31
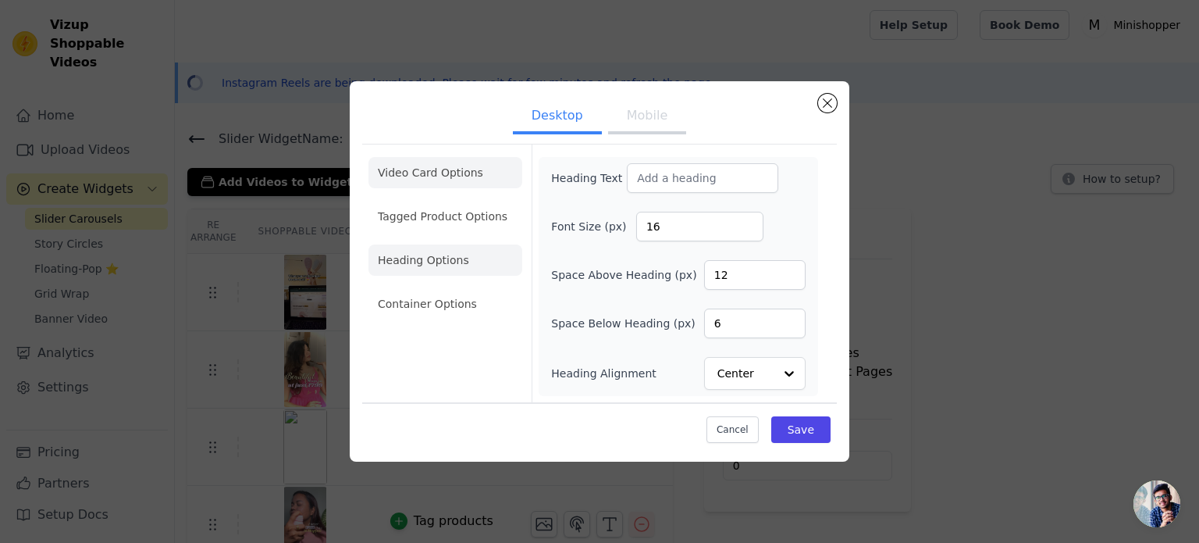
click at [464, 177] on li "Video Card Options" at bounding box center [445, 172] width 154 height 31
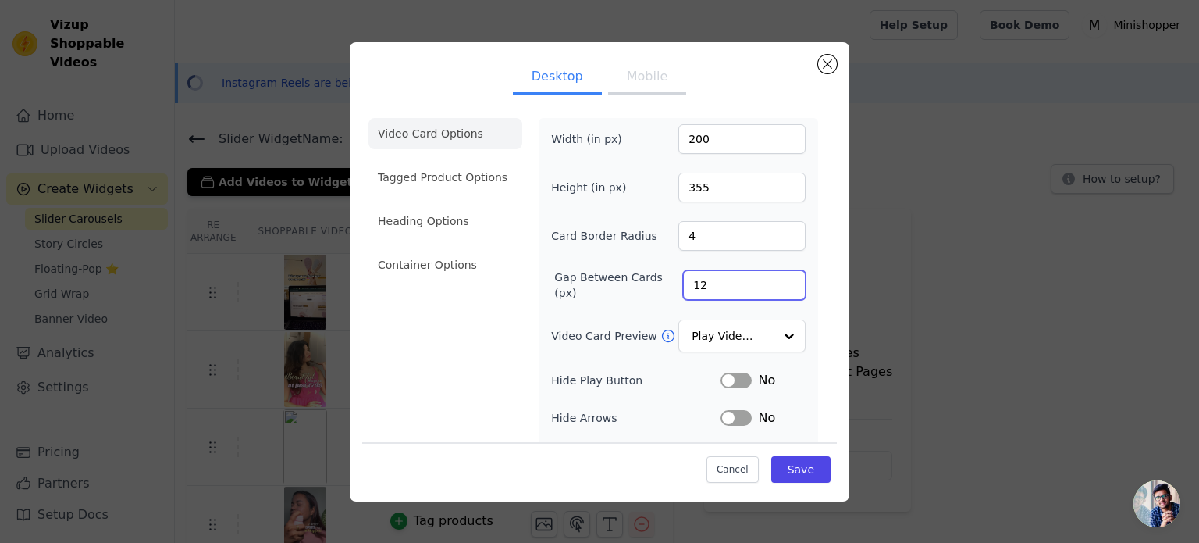
click at [957, 265] on div "Desktop Mobile Video Card Options Tagged Product Options Heading Options Contai…" at bounding box center [599, 271] width 1149 height 509
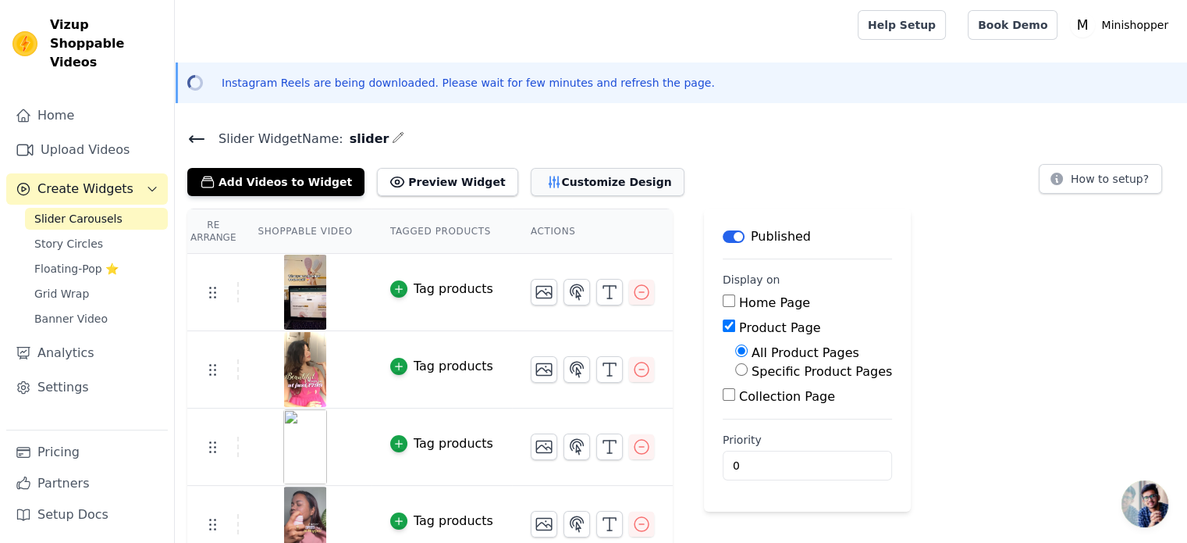
click at [557, 180] on button "Customize Design" at bounding box center [608, 182] width 154 height 28
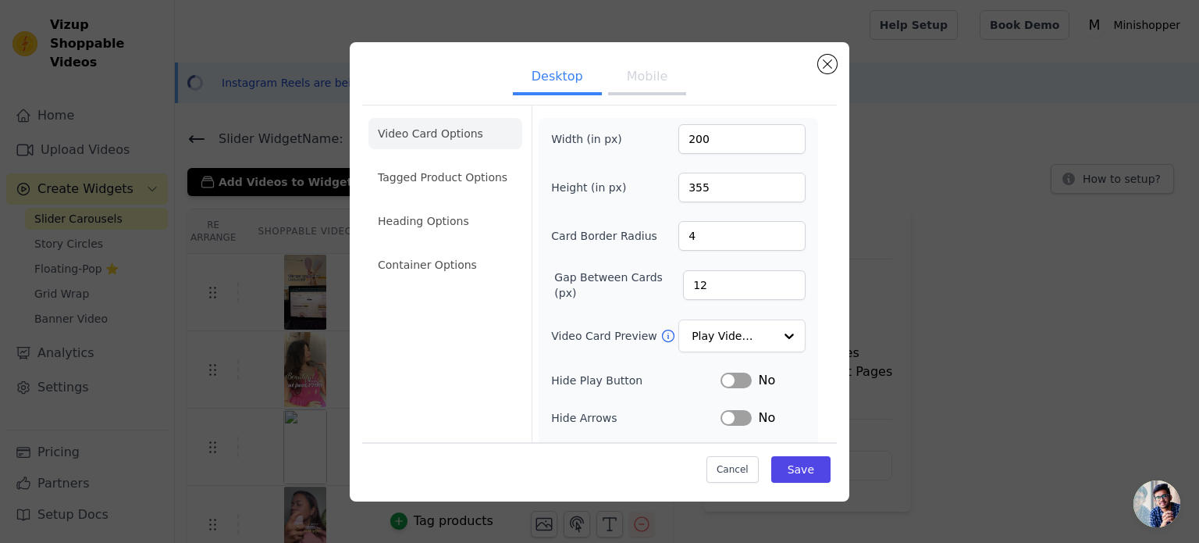
click at [468, 265] on li "Container Options" at bounding box center [445, 264] width 154 height 31
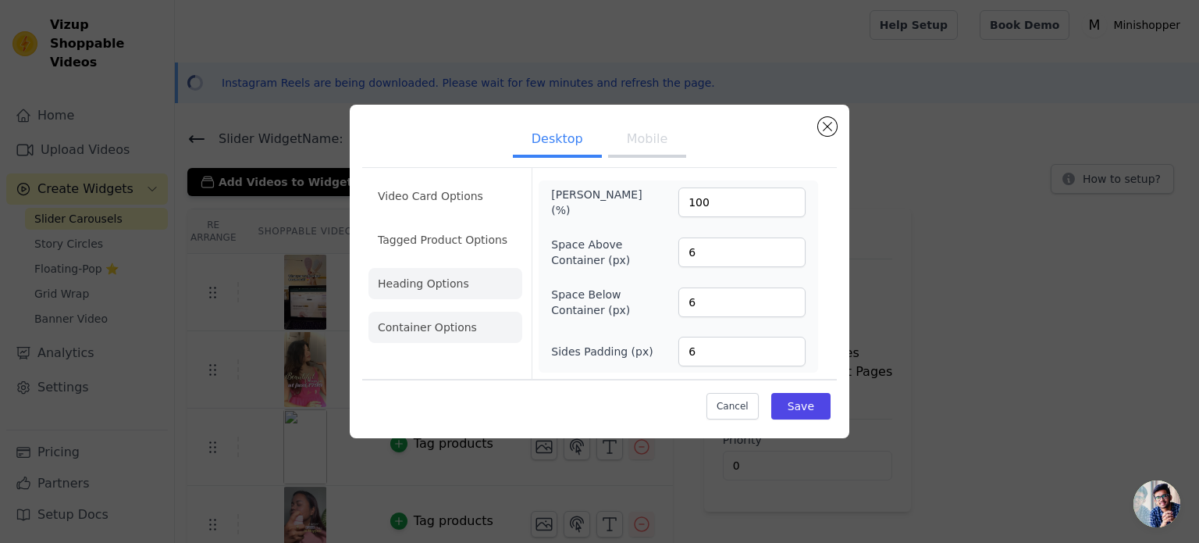
click at [457, 274] on li "Heading Options" at bounding box center [445, 283] width 154 height 31
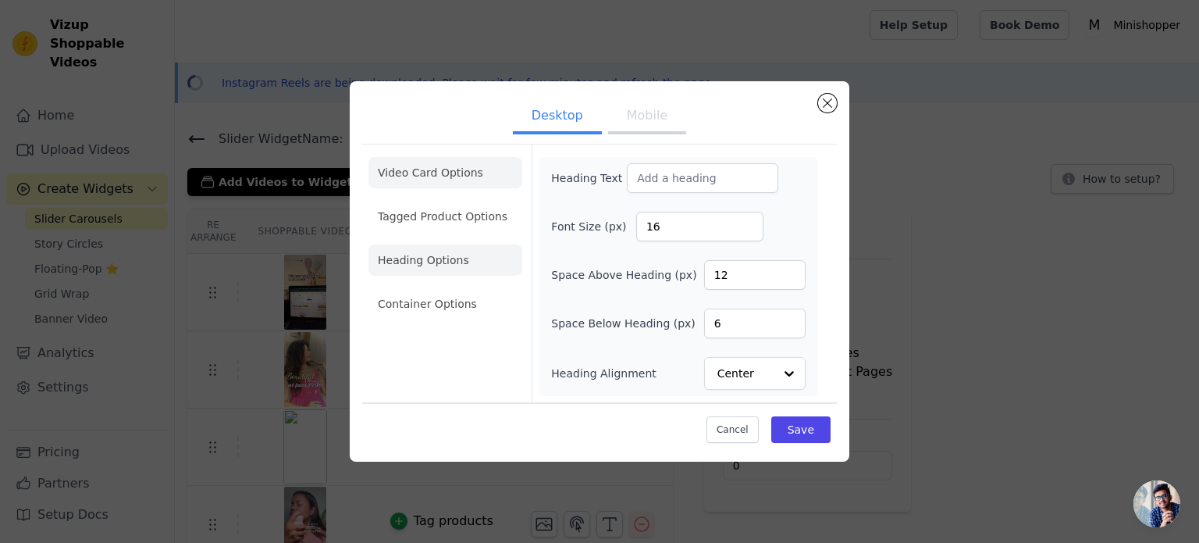
click at [457, 221] on li "Tagged Product Options" at bounding box center [445, 216] width 154 height 31
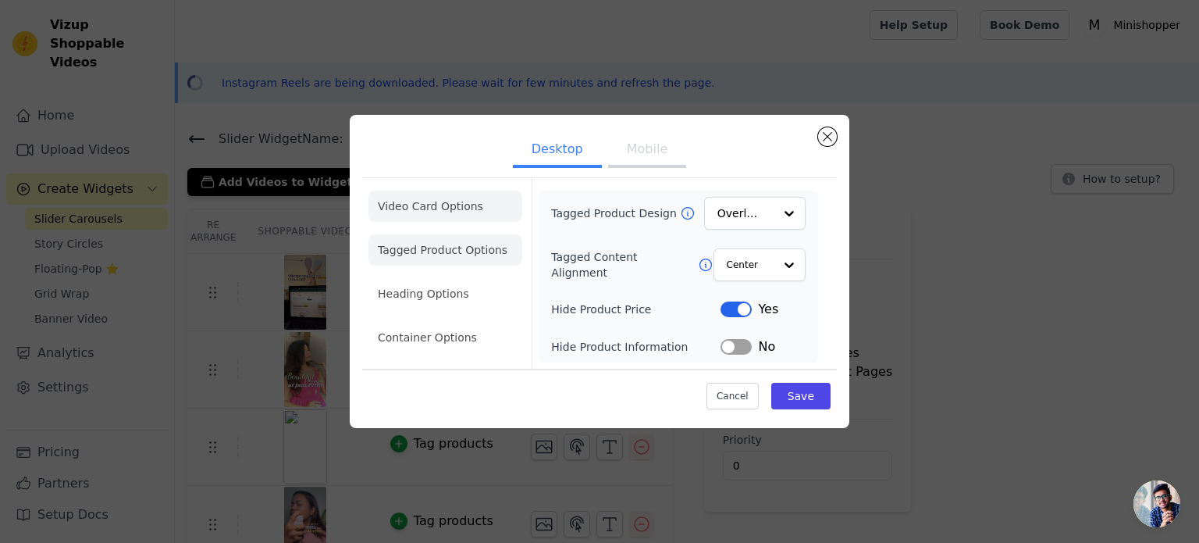
click at [451, 195] on li "Video Card Options" at bounding box center [445, 205] width 154 height 31
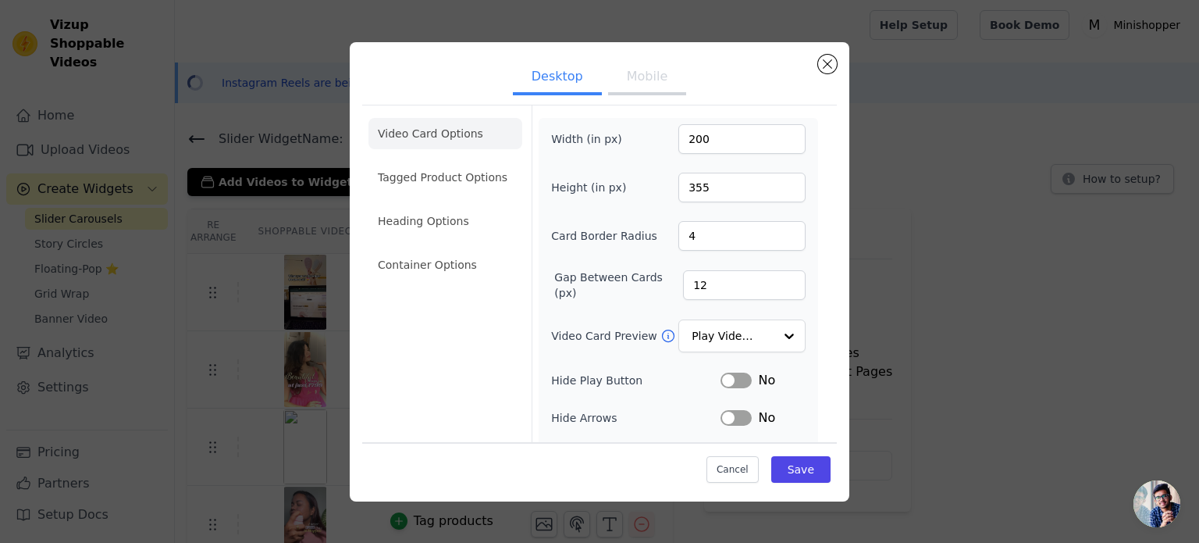
click at [468, 177] on li "Tagged Product Options" at bounding box center [445, 177] width 154 height 31
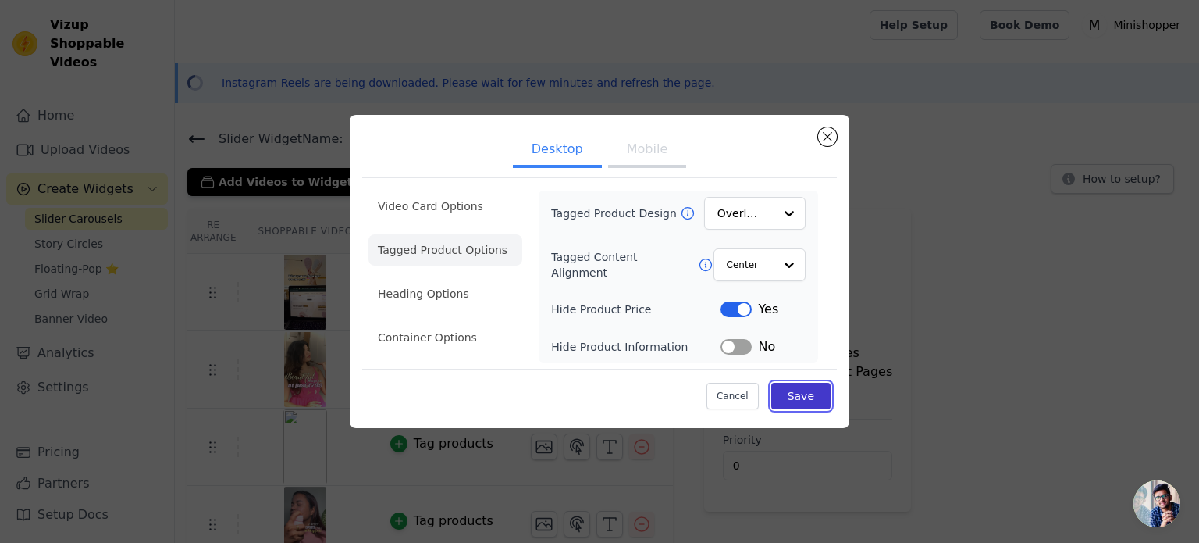
click at [798, 393] on button "Save" at bounding box center [800, 396] width 59 height 27
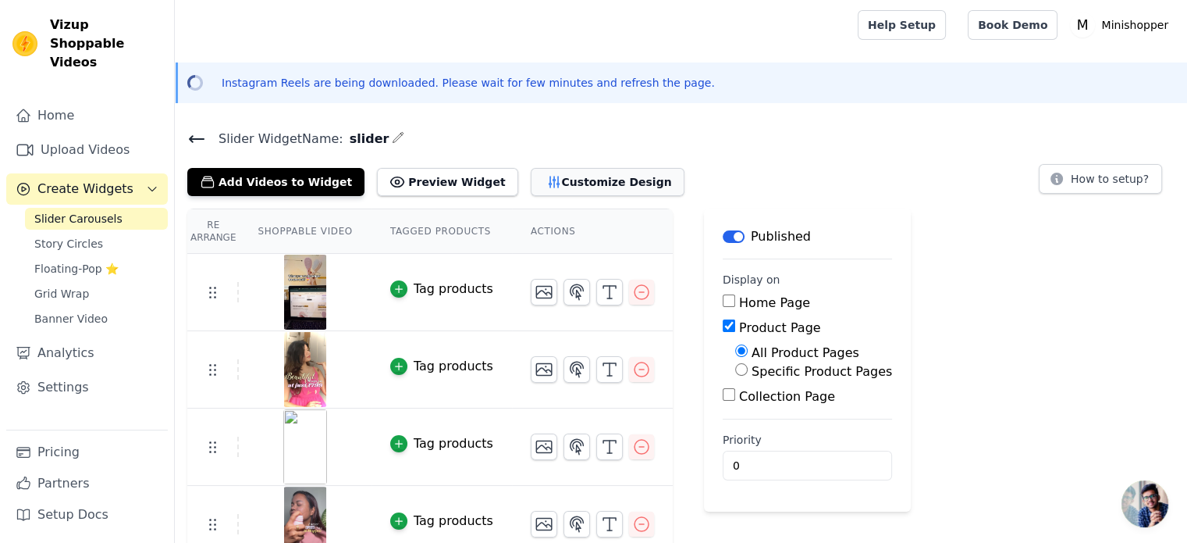
click at [531, 190] on button "Customize Design" at bounding box center [608, 182] width 154 height 28
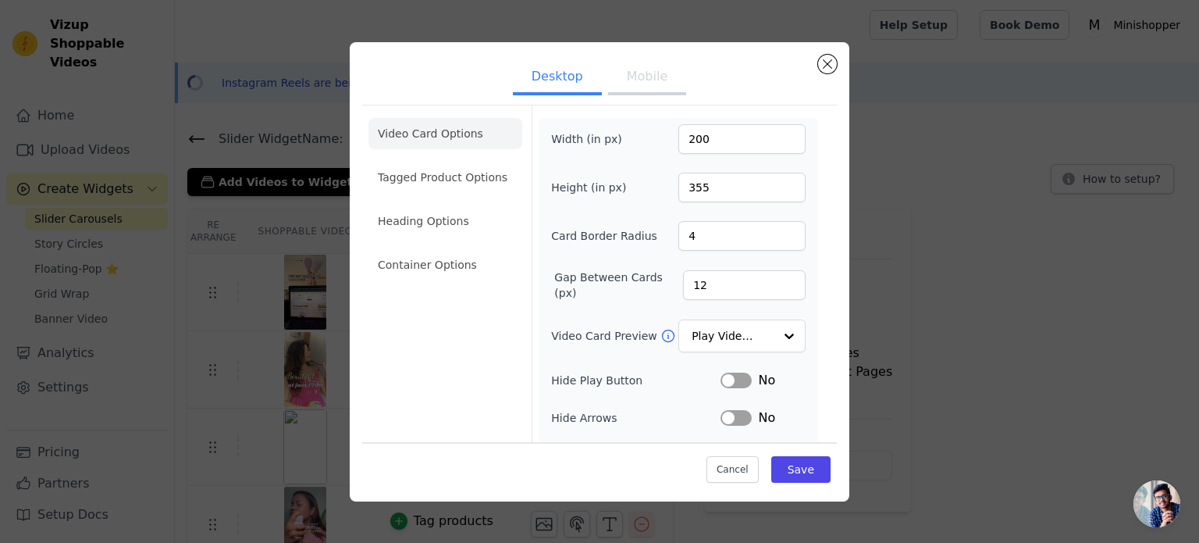
click at [428, 137] on li "Video Card Options" at bounding box center [445, 133] width 154 height 31
click at [440, 176] on li "Tagged Product Options" at bounding box center [445, 177] width 154 height 31
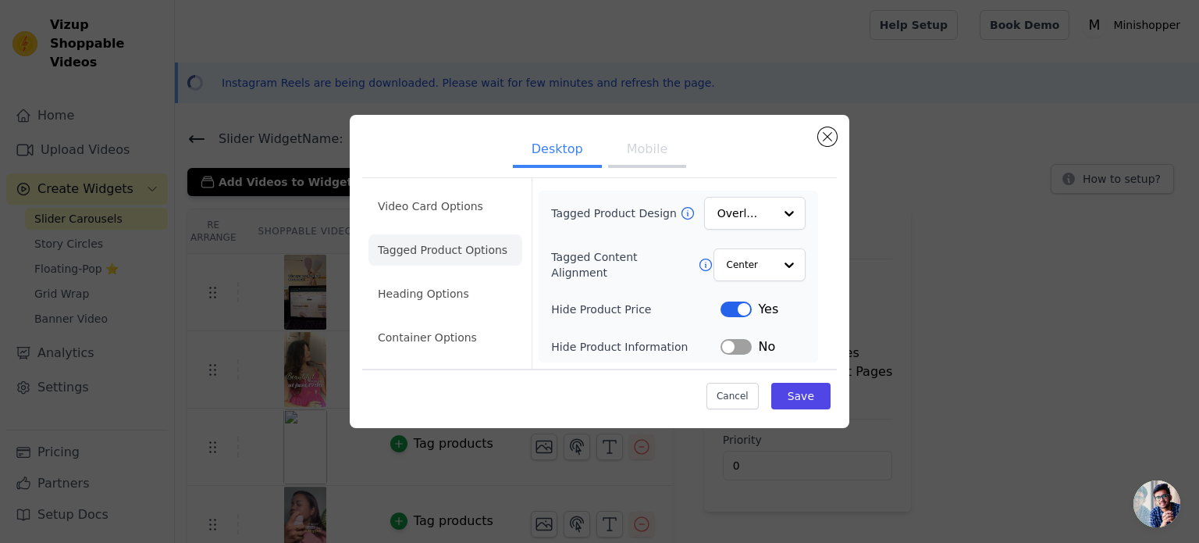
click at [436, 257] on li "Tagged Product Options" at bounding box center [445, 249] width 154 height 31
click at [436, 295] on li "Heading Options" at bounding box center [445, 293] width 154 height 31
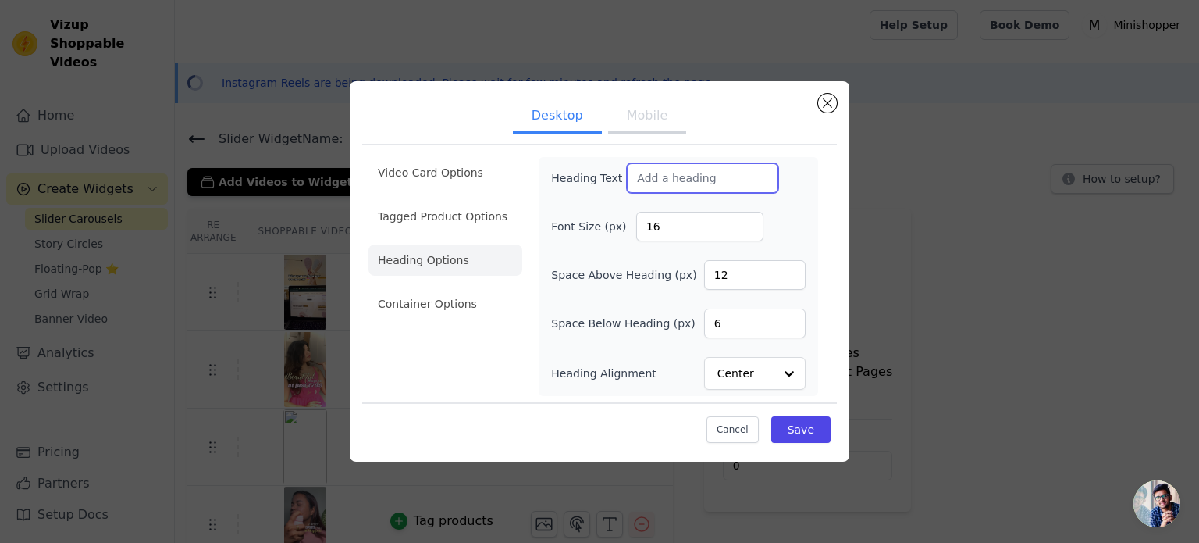
click at [649, 183] on input "Heading Text" at bounding box center [702, 178] width 151 height 30
type input "Instagram"
click at [806, 429] on button "Save" at bounding box center [800, 429] width 59 height 27
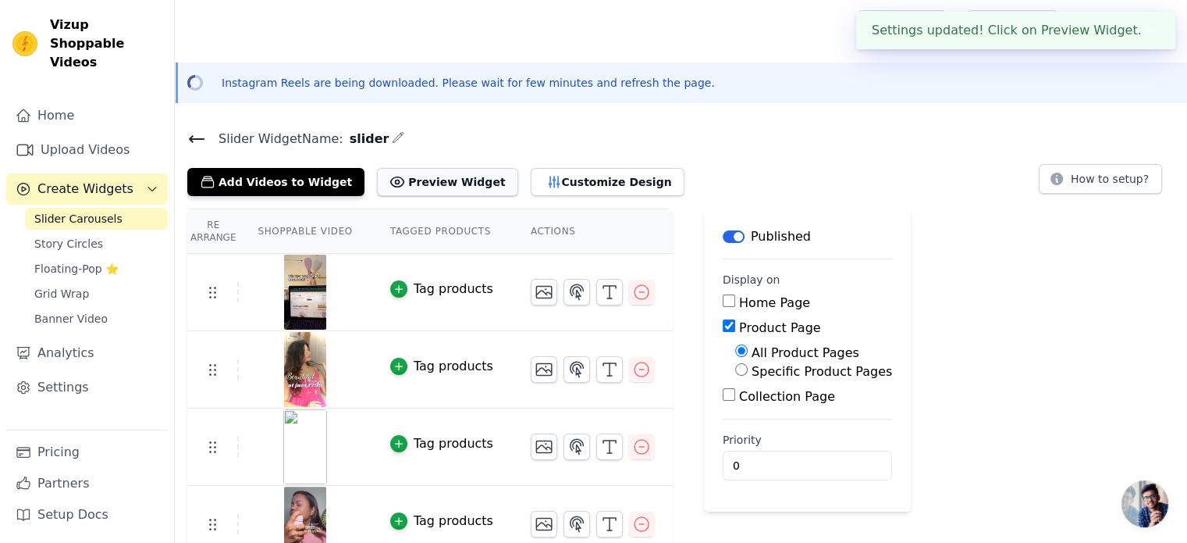
click at [439, 178] on button "Preview Widget" at bounding box center [447, 182] width 141 height 28
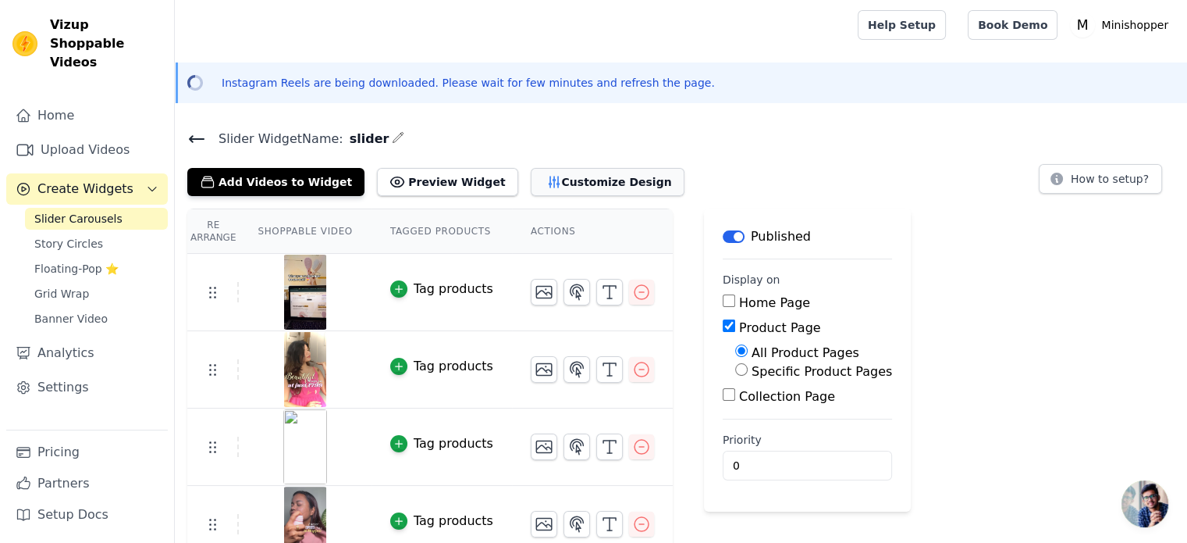
click at [550, 186] on button "Customize Design" at bounding box center [608, 182] width 154 height 28
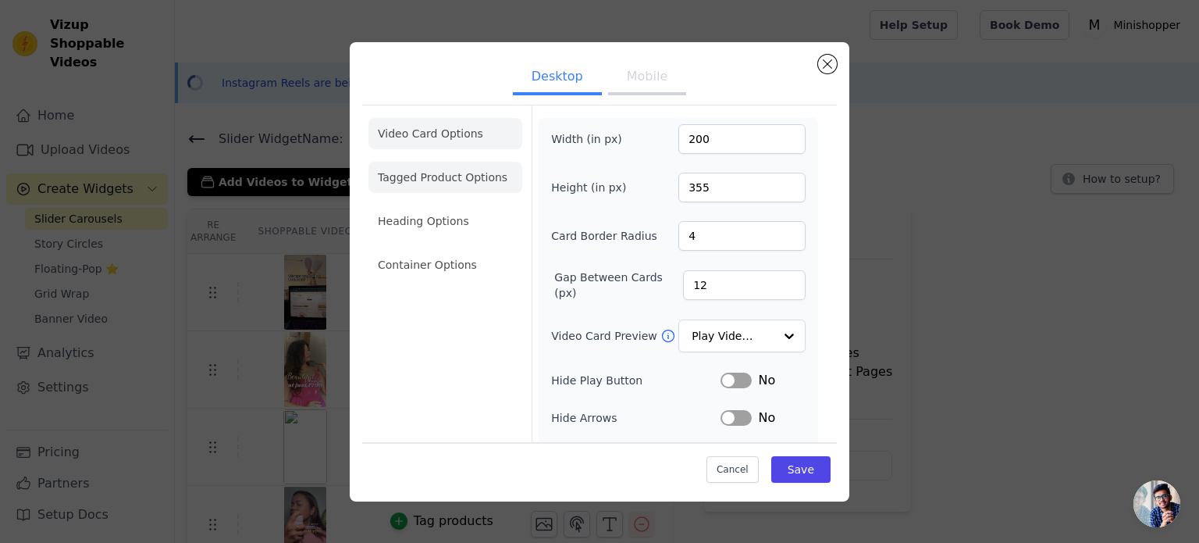
click at [458, 174] on li "Tagged Product Options" at bounding box center [445, 177] width 154 height 31
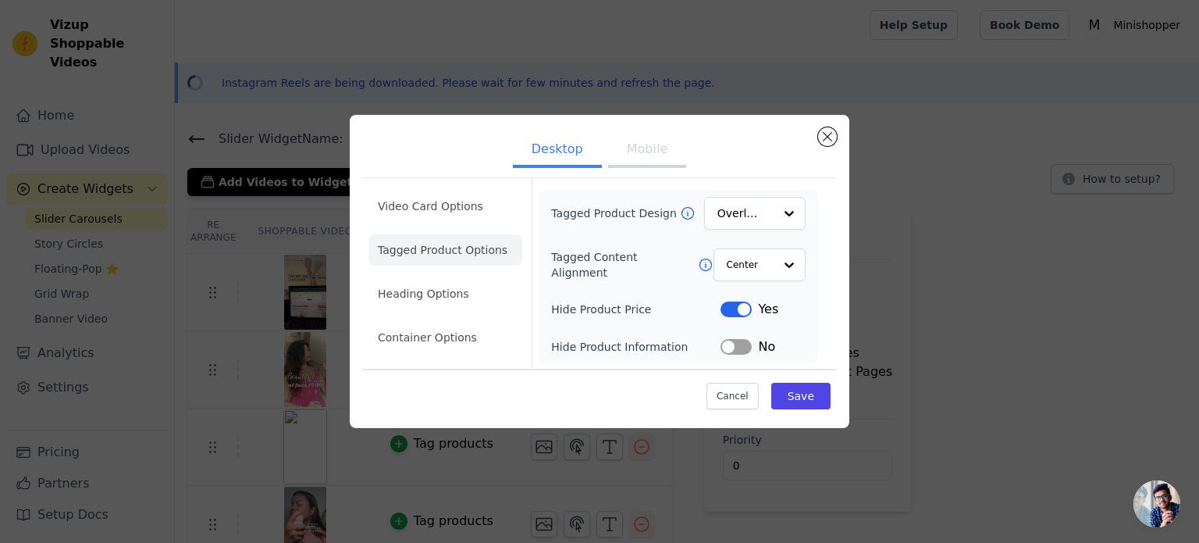
click at [453, 274] on ul "Video Card Options Tagged Product Options Heading Options Container Options" at bounding box center [445, 271] width 154 height 175
click at [447, 291] on li "Heading Options" at bounding box center [445, 293] width 154 height 31
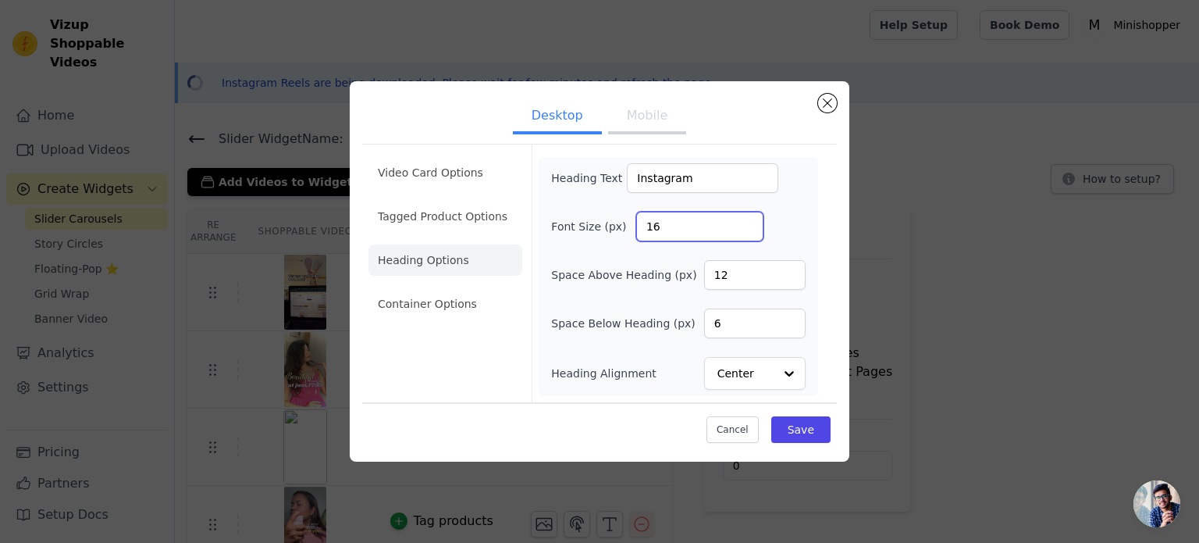
drag, startPoint x: 673, startPoint y: 231, endPoint x: 656, endPoint y: 231, distance: 17.2
click at [656, 231] on input "16" at bounding box center [699, 227] width 127 height 30
click at [640, 228] on input "16" at bounding box center [699, 227] width 127 height 30
click at [640, 227] on input "16" at bounding box center [699, 227] width 127 height 30
click at [645, 225] on input "16" at bounding box center [699, 227] width 127 height 30
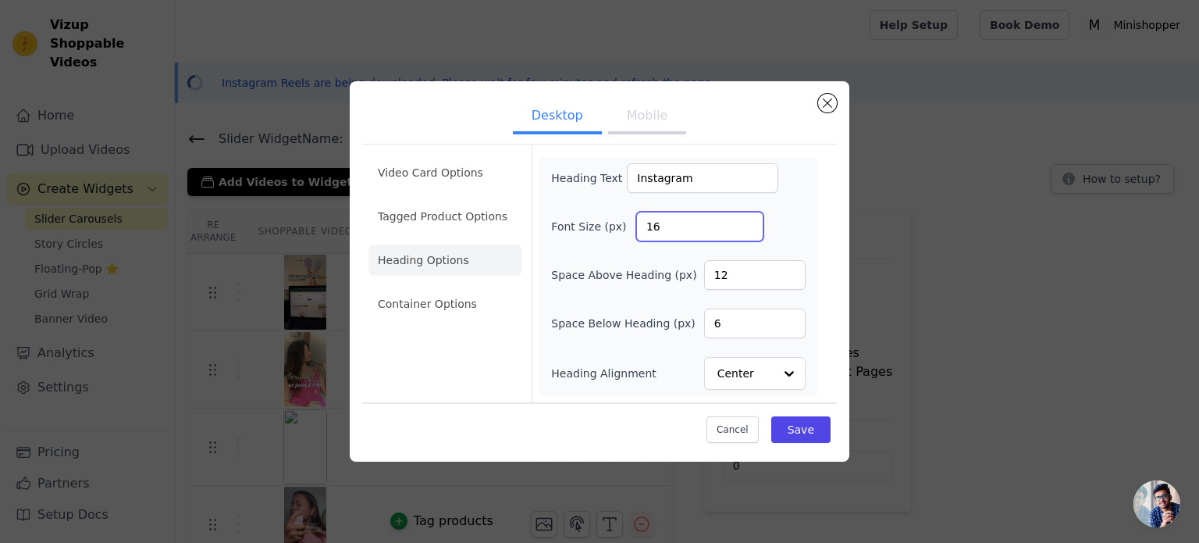
click at [649, 223] on input "16" at bounding box center [699, 227] width 127 height 30
type input "20"
drag, startPoint x: 727, startPoint y: 271, endPoint x: 690, endPoint y: 279, distance: 37.7
click at [690, 279] on div "Space Above Heading (px) 12" at bounding box center [678, 275] width 254 height 30
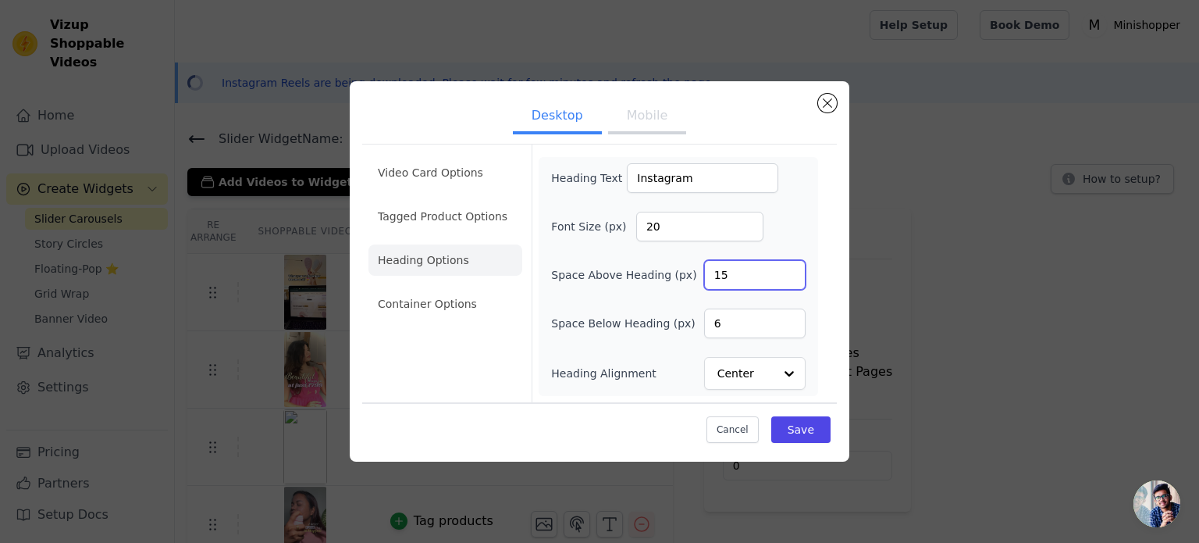
type input "15"
click at [789, 430] on button "Save" at bounding box center [800, 429] width 59 height 27
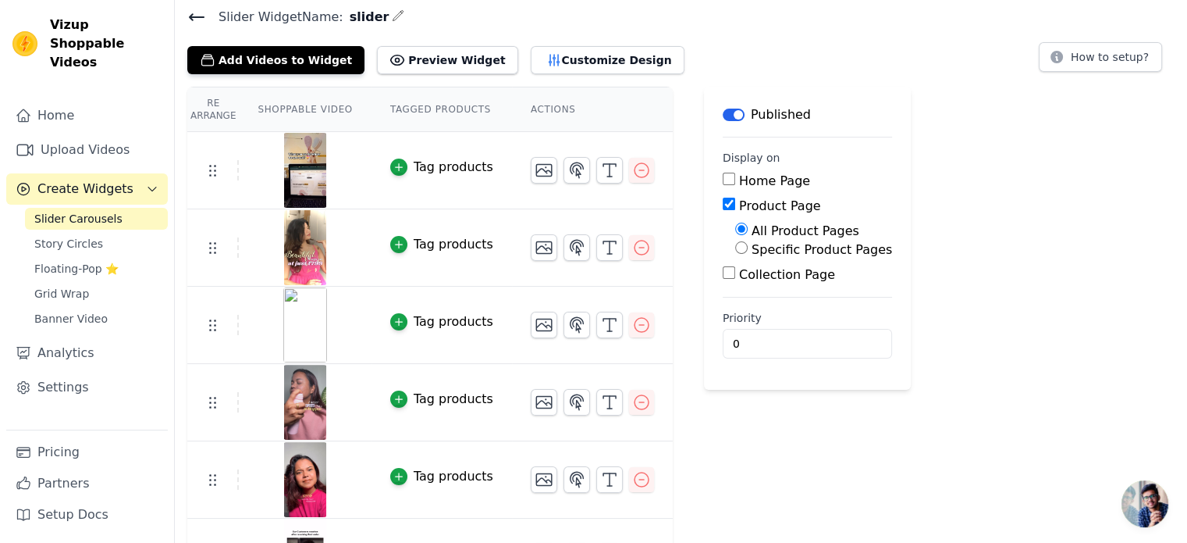
scroll to position [156, 0]
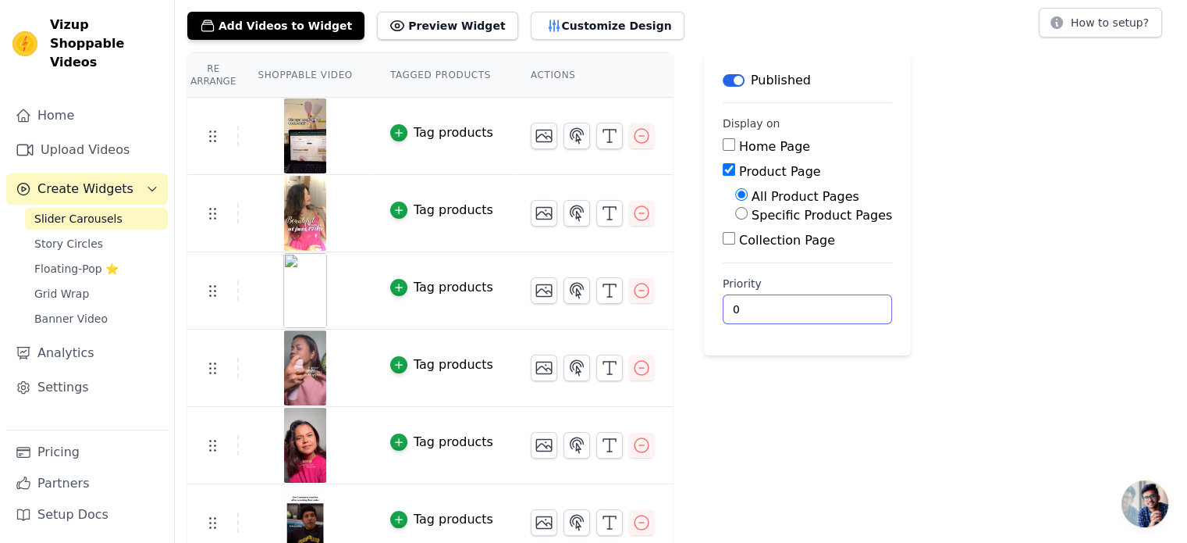
click at [786, 308] on input "0" at bounding box center [807, 309] width 169 height 30
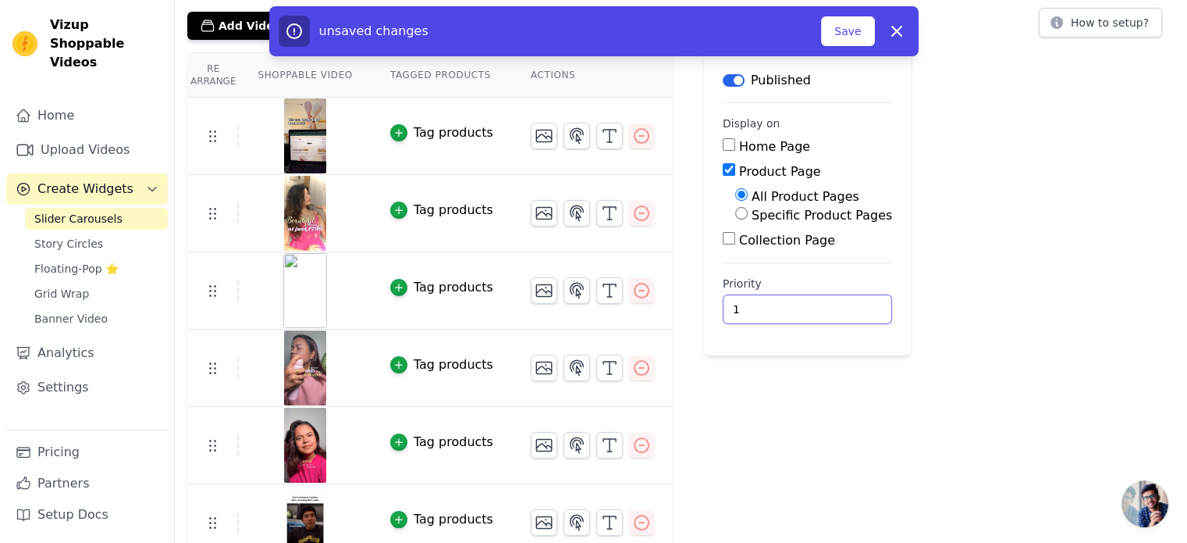
click at [821, 301] on input "1" at bounding box center [807, 309] width 169 height 30
click at [821, 301] on input "2" at bounding box center [807, 309] width 169 height 30
click at [821, 301] on input "3" at bounding box center [807, 309] width 169 height 30
click at [820, 301] on input "4" at bounding box center [807, 309] width 169 height 30
click at [819, 300] on input "5" at bounding box center [807, 309] width 169 height 30
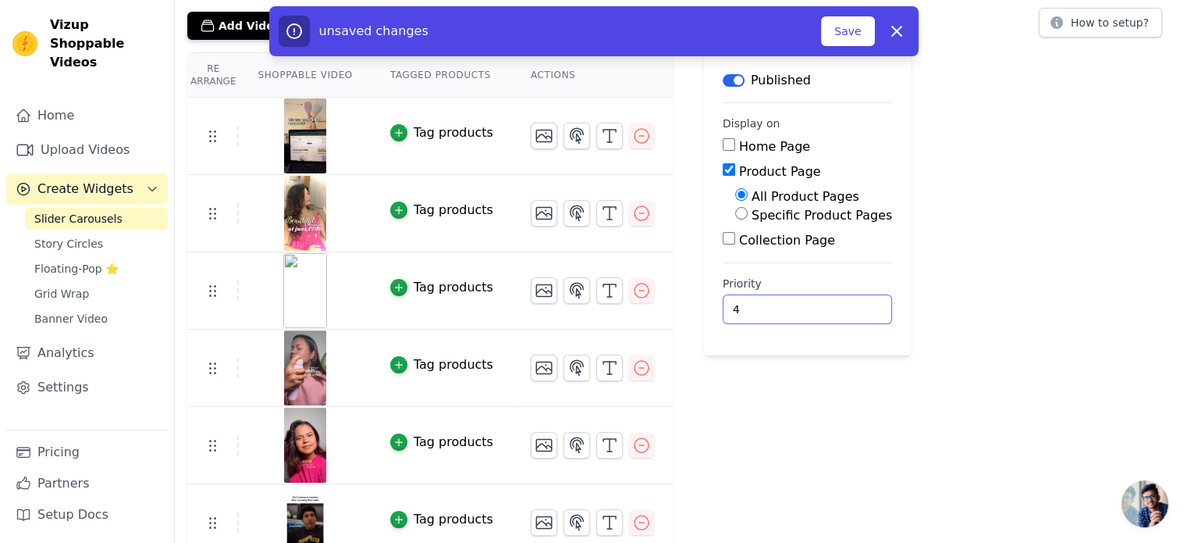
click at [819, 312] on input "4" at bounding box center [807, 309] width 169 height 30
type input "5"
click at [817, 301] on input "5" at bounding box center [807, 309] width 169 height 30
click at [848, 31] on button "Save" at bounding box center [847, 31] width 53 height 30
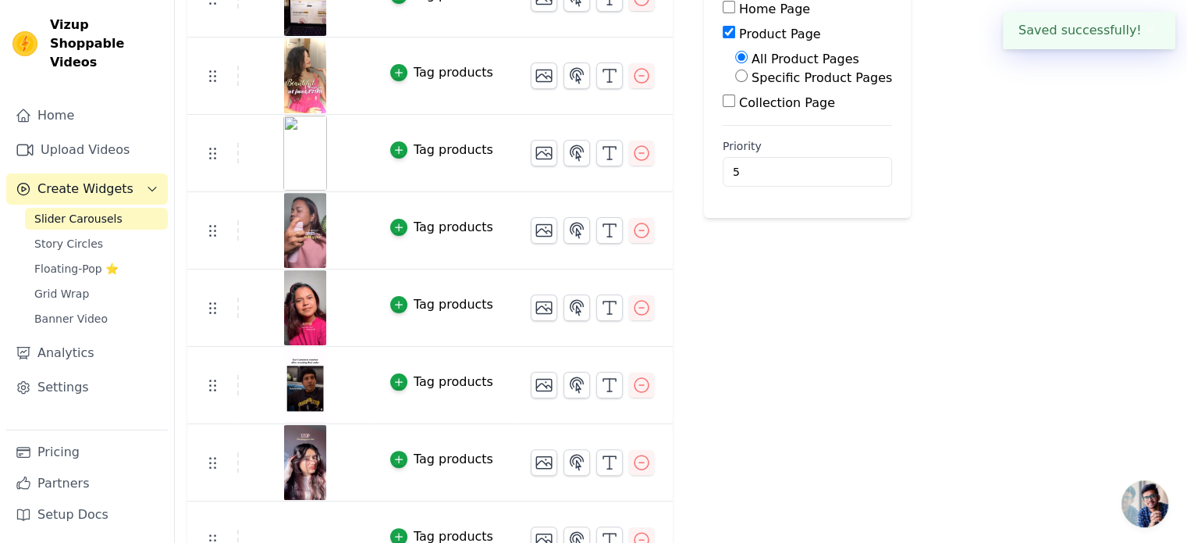
scroll to position [144, 0]
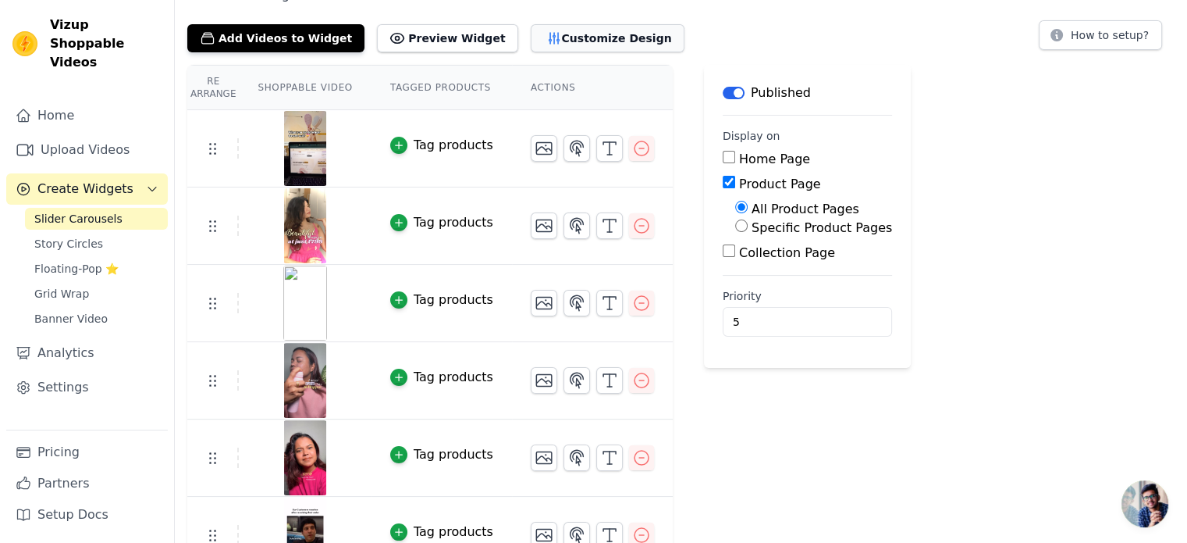
click at [531, 35] on button "Customize Design" at bounding box center [608, 38] width 154 height 28
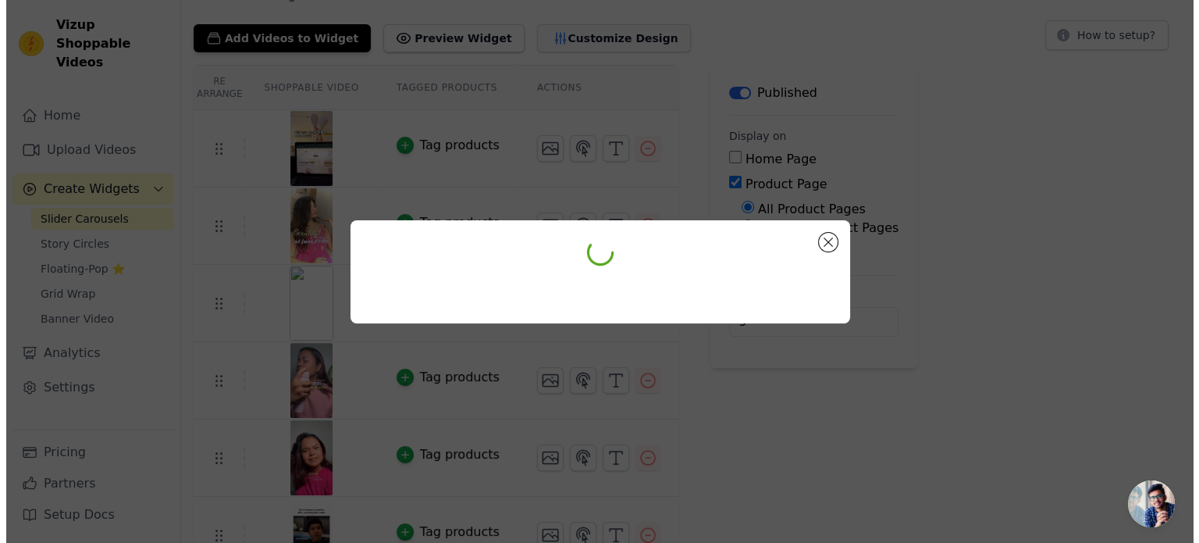
scroll to position [0, 0]
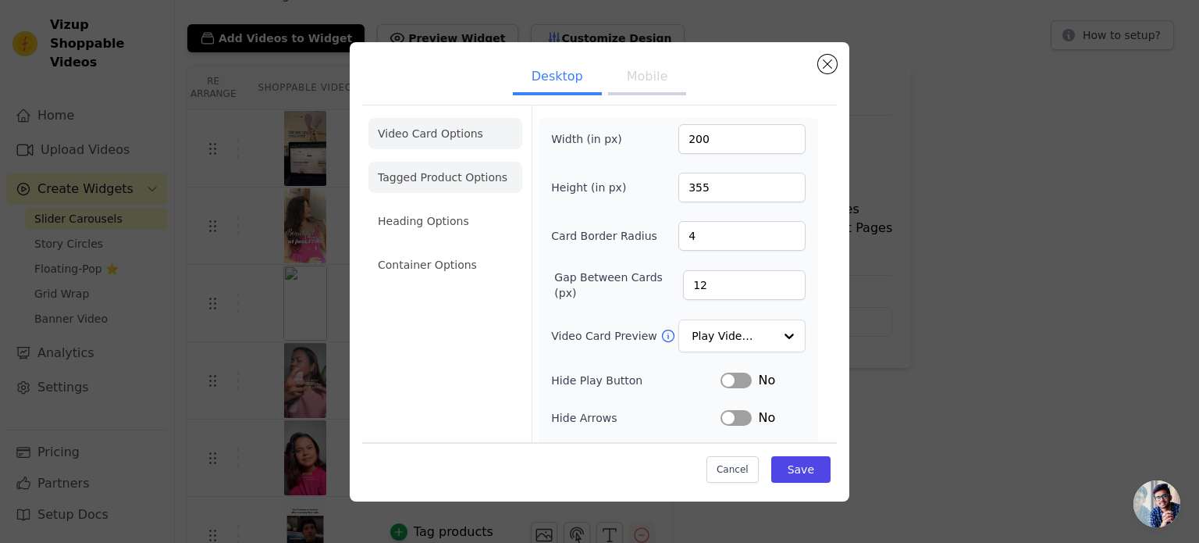
click at [476, 176] on li "Tagged Product Options" at bounding box center [445, 177] width 154 height 31
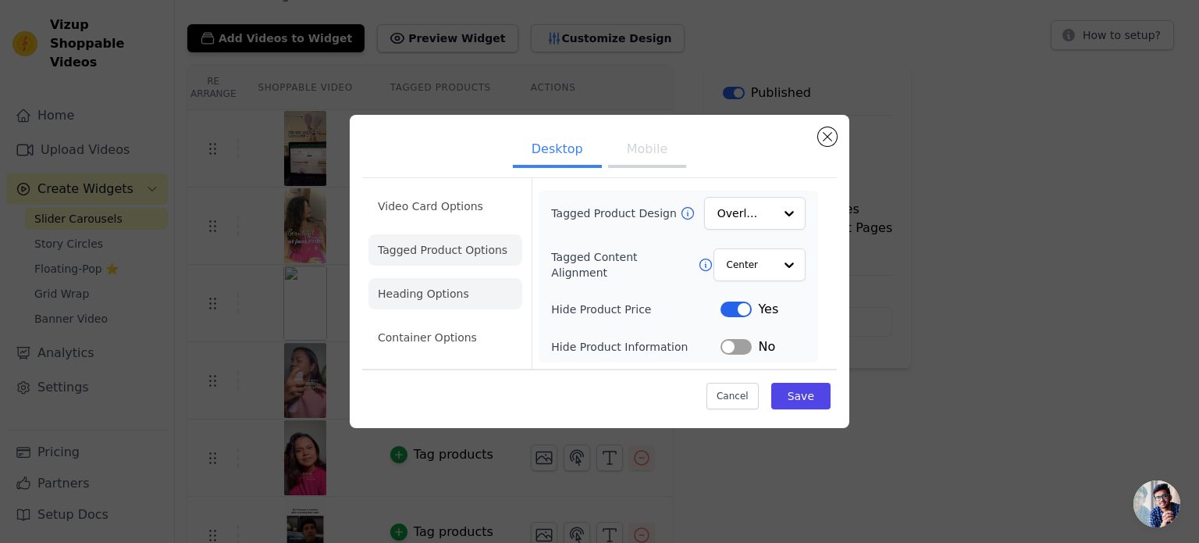
click at [440, 286] on li "Heading Options" at bounding box center [445, 293] width 154 height 31
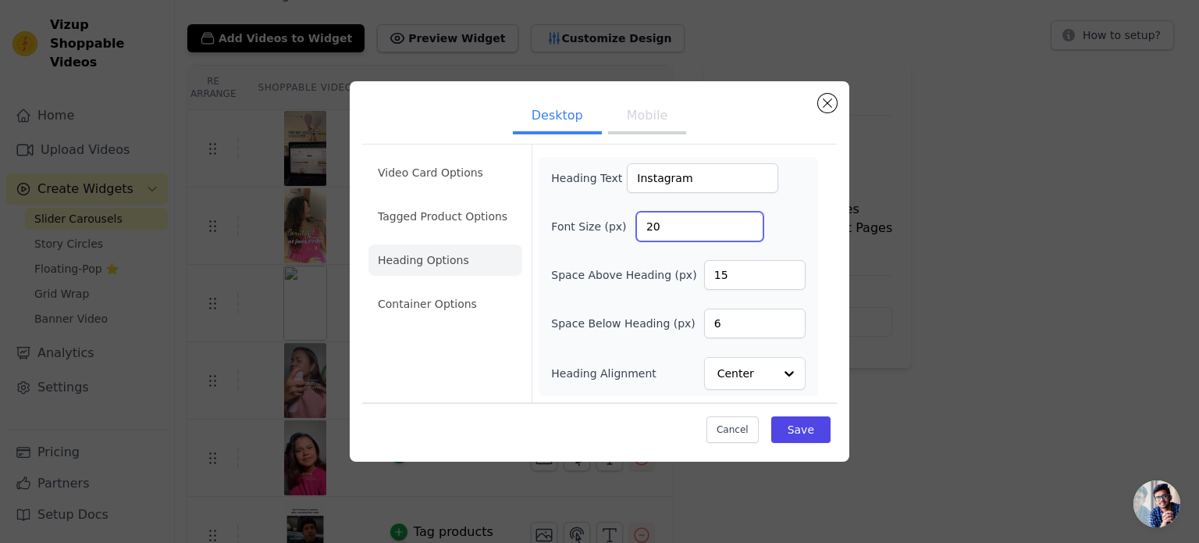
drag, startPoint x: 693, startPoint y: 220, endPoint x: 622, endPoint y: 218, distance: 71.1
click at [622, 218] on div "Font Size (px) 20" at bounding box center [678, 227] width 254 height 30
type input "25"
click at [812, 433] on button "Save" at bounding box center [800, 429] width 59 height 27
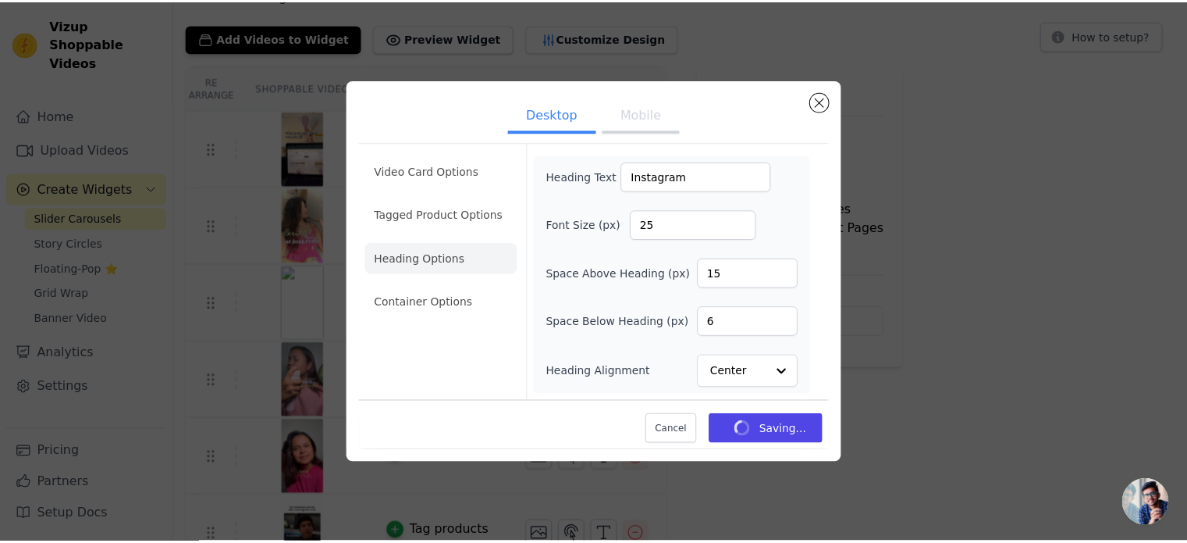
scroll to position [144, 0]
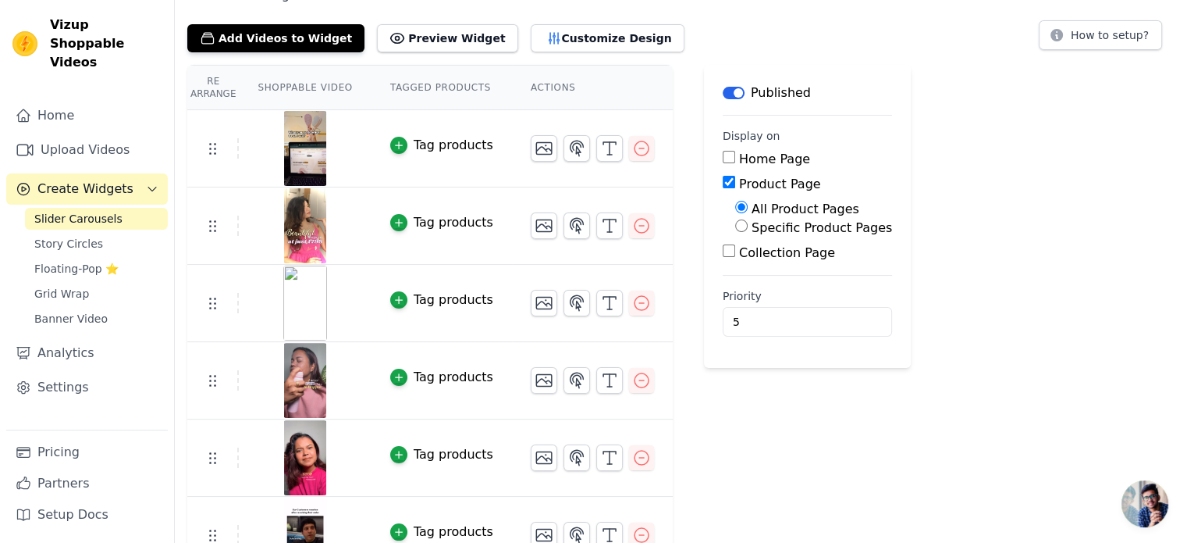
click at [704, 156] on main "Label Published Display on Home Page Product Page All Product Pages Specific Pr…" at bounding box center [807, 216] width 207 height 303
click at [723, 155] on input "Home Page" at bounding box center [729, 157] width 12 height 12
checkbox input "true"
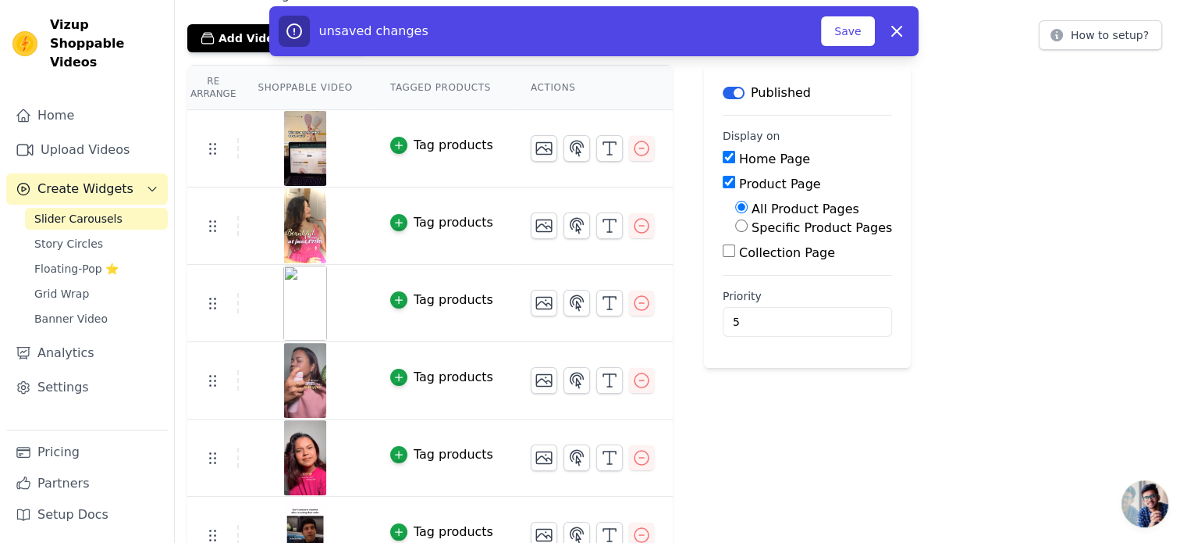
click at [723, 247] on input "Collection Page" at bounding box center [729, 250] width 12 height 12
checkbox input "true"
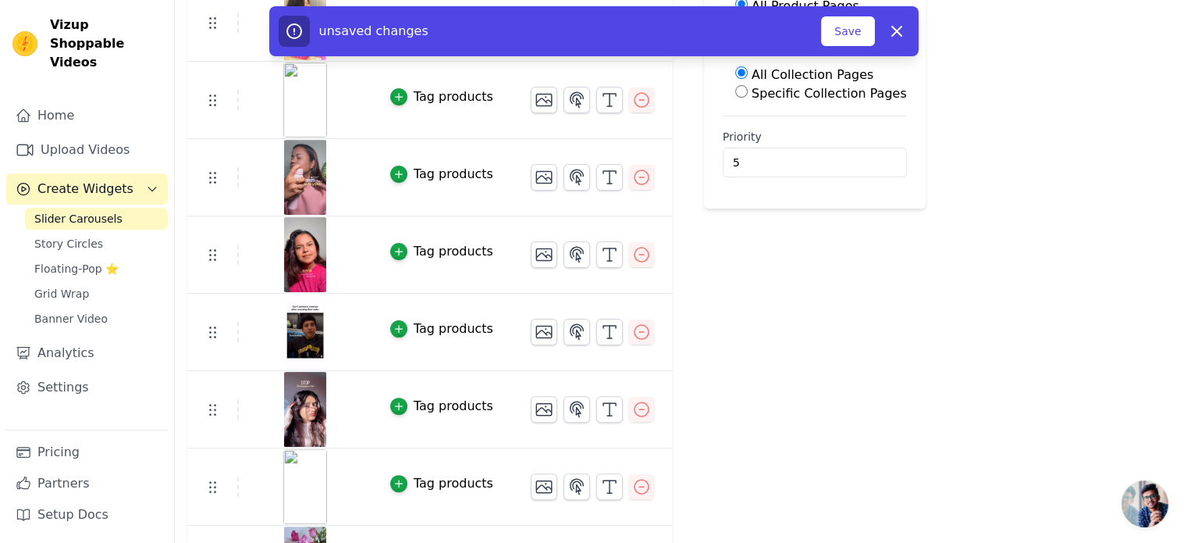
scroll to position [351, 0]
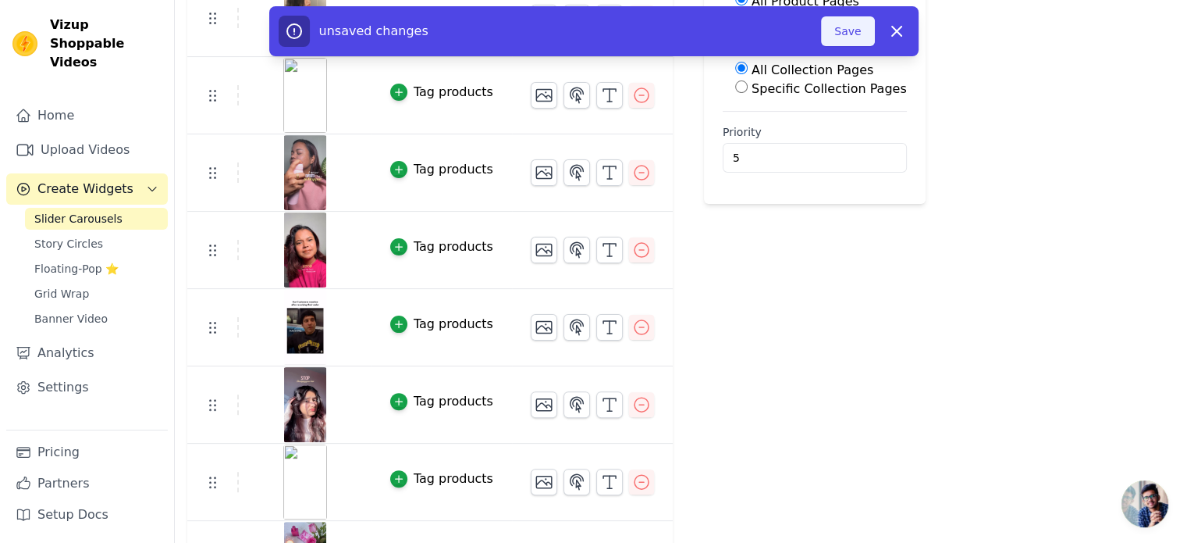
click at [852, 34] on button "Save" at bounding box center [847, 31] width 53 height 30
click at [850, 32] on button "Save" at bounding box center [847, 31] width 53 height 30
click at [850, 30] on button "Save" at bounding box center [847, 31] width 53 height 30
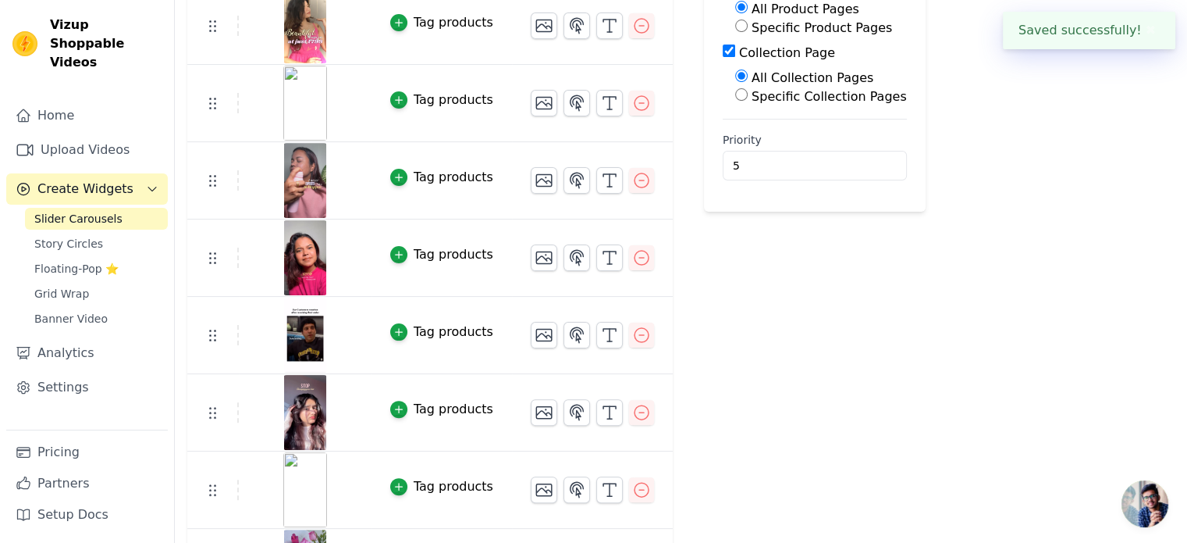
scroll to position [144, 0]
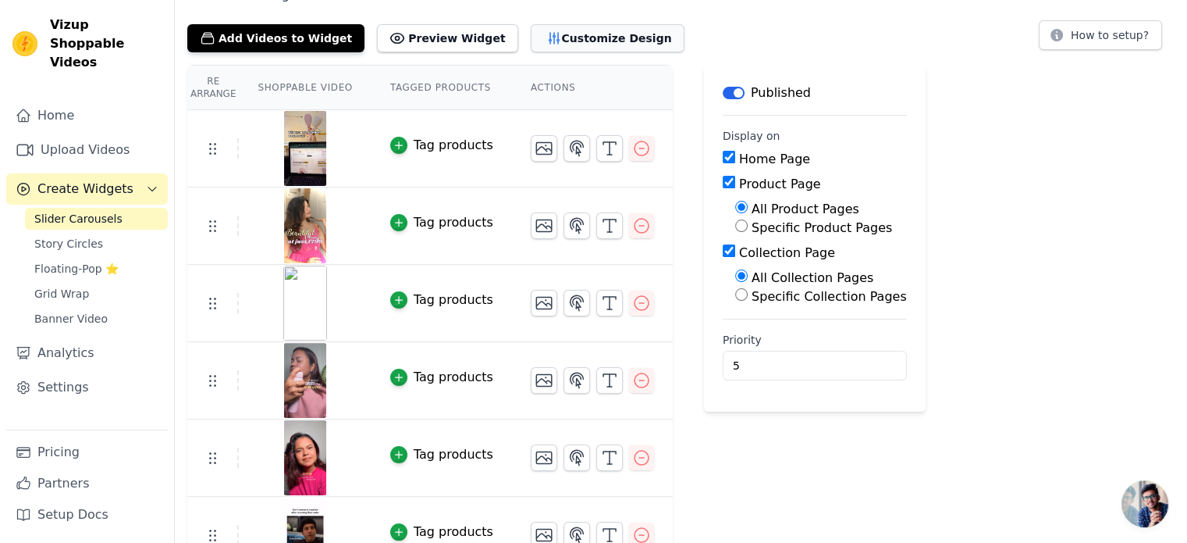
click at [550, 42] on button "Customize Design" at bounding box center [608, 38] width 154 height 28
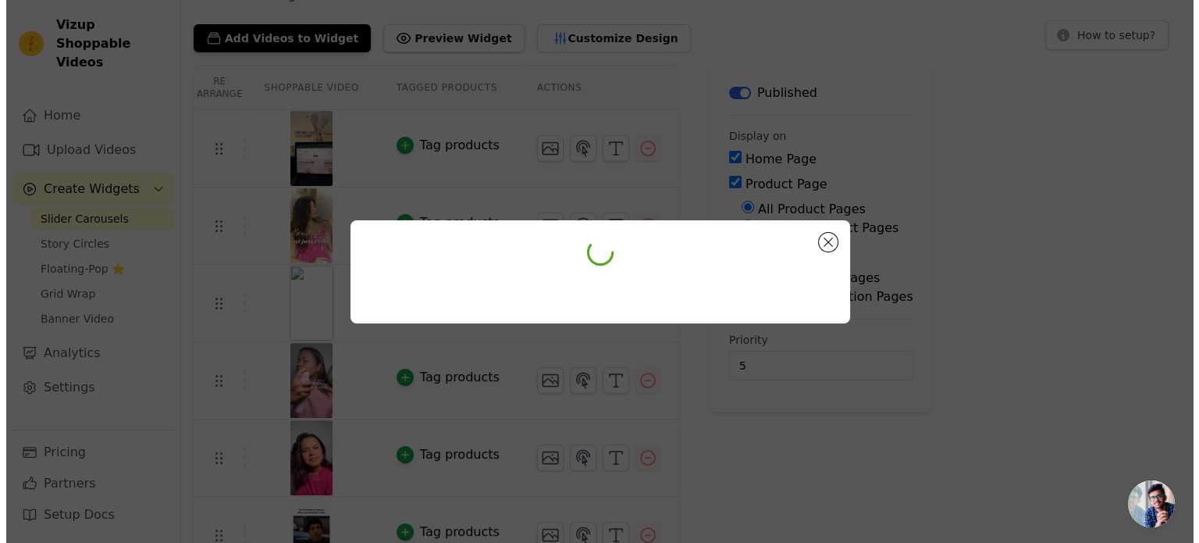
scroll to position [0, 0]
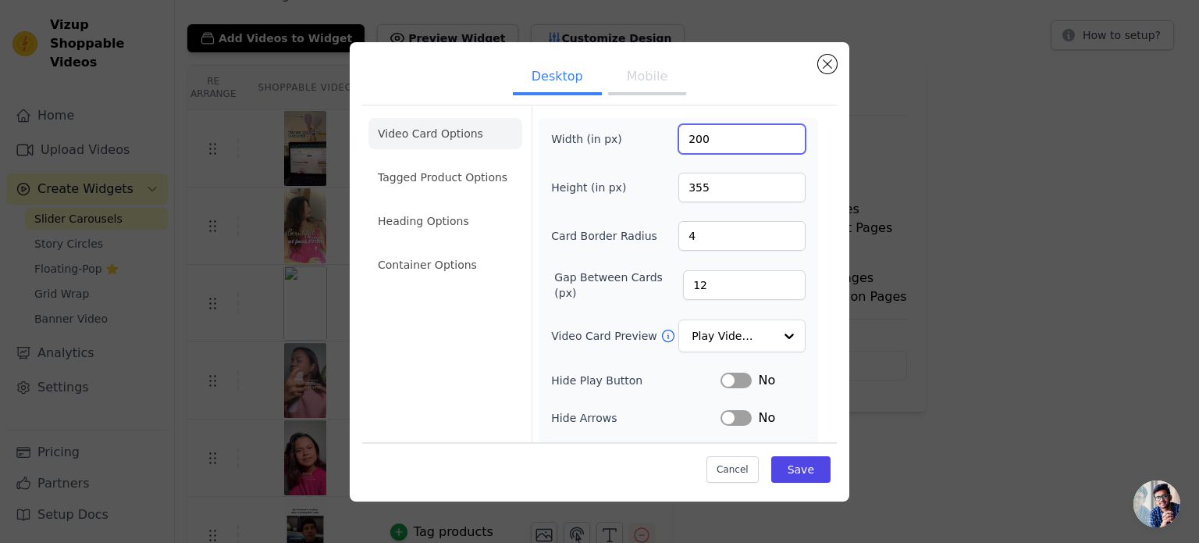
click at [756, 133] on input "200" at bounding box center [741, 139] width 127 height 30
click at [742, 135] on input "200" at bounding box center [741, 139] width 127 height 30
click at [741, 134] on input "200" at bounding box center [741, 139] width 127 height 30
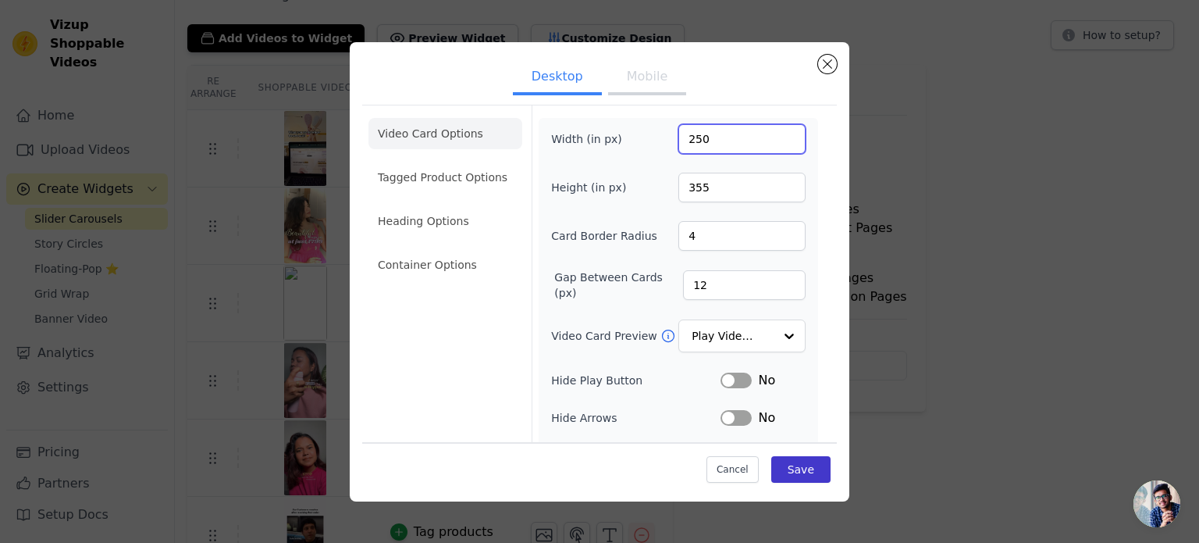
type input "250"
click at [794, 472] on button "Save" at bounding box center [800, 469] width 59 height 27
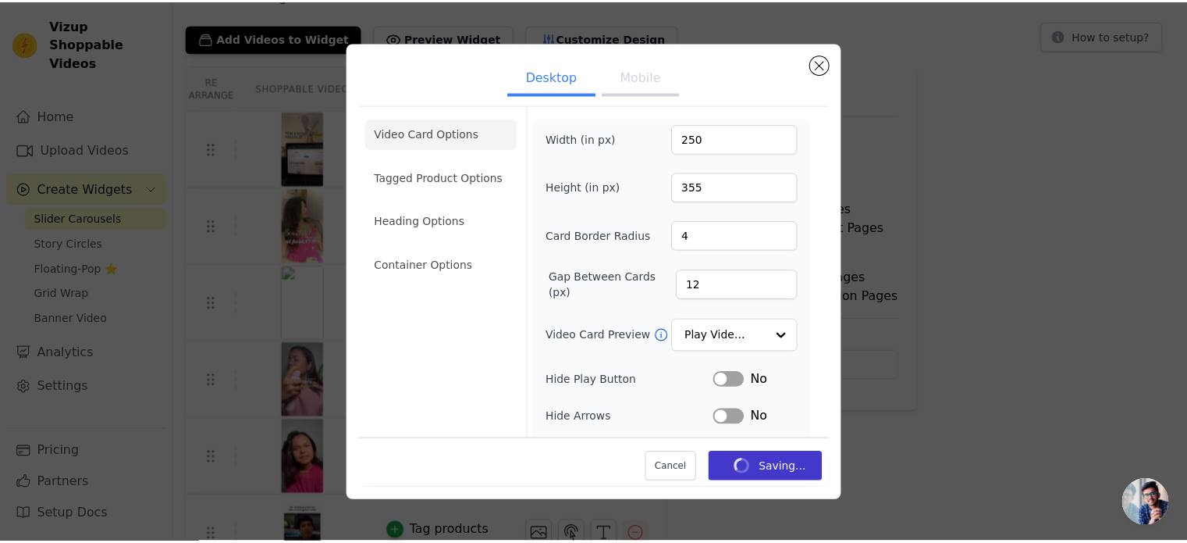
scroll to position [144, 0]
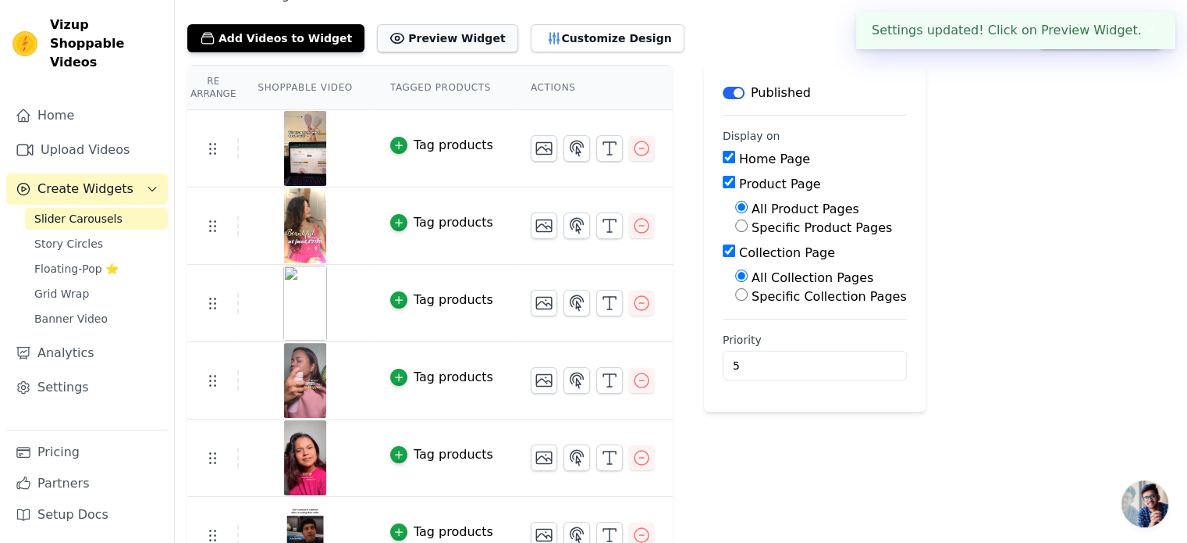
click at [425, 34] on button "Preview Widget" at bounding box center [447, 38] width 141 height 28
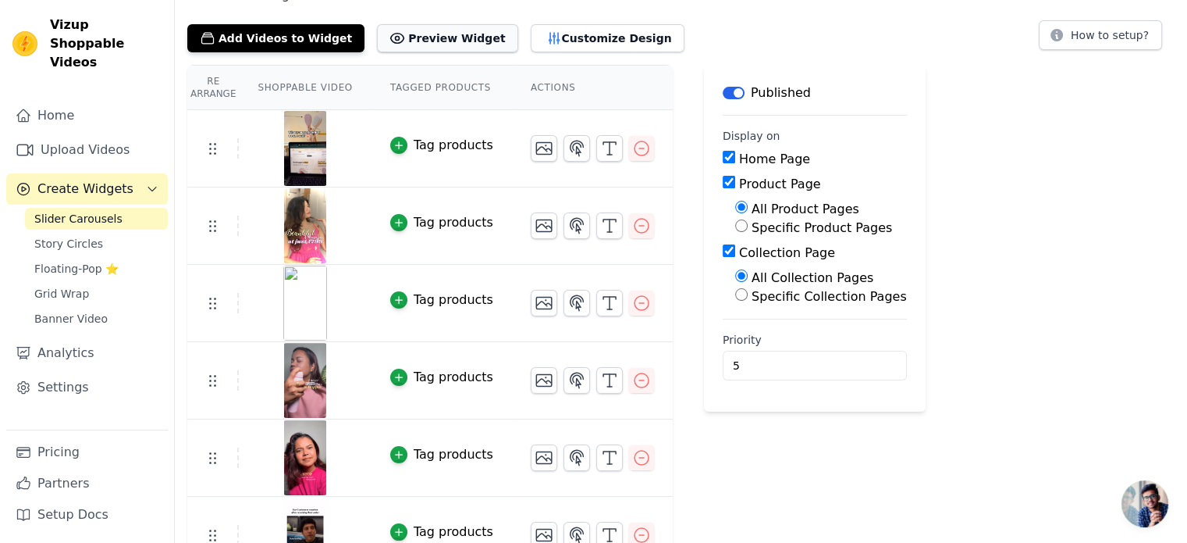
click at [397, 25] on button "Preview Widget" at bounding box center [447, 38] width 141 height 28
click at [584, 30] on button "Customize Design" at bounding box center [608, 38] width 154 height 28
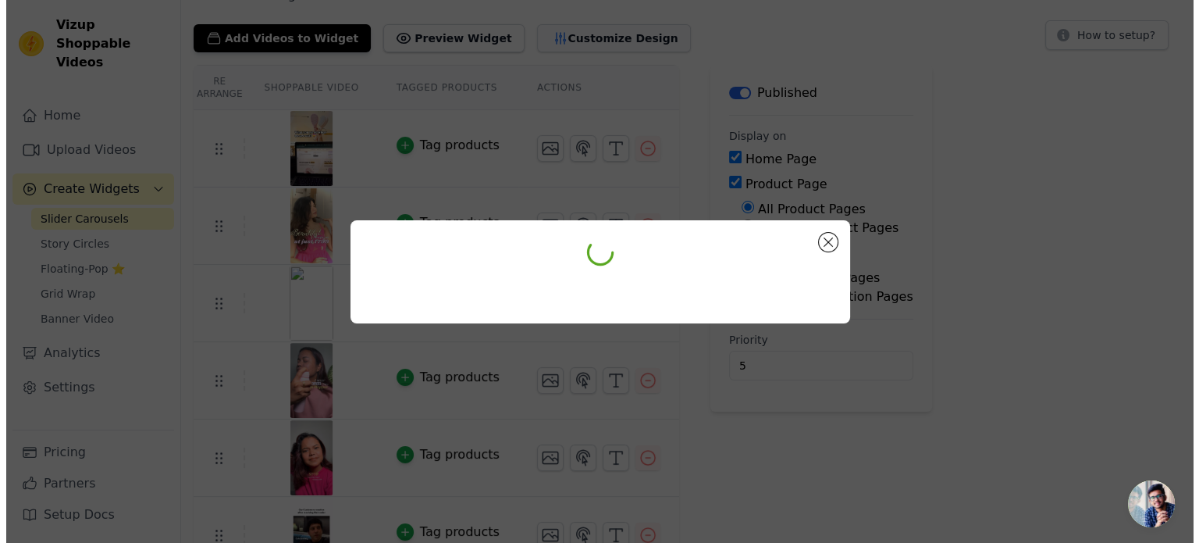
scroll to position [0, 0]
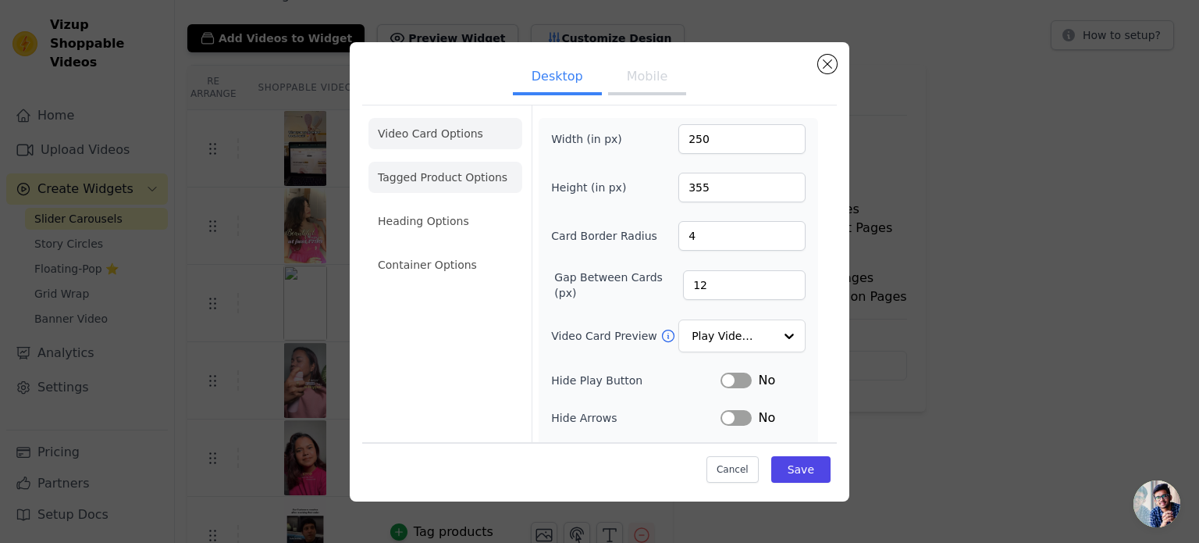
click at [455, 169] on li "Tagged Product Options" at bounding box center [445, 177] width 154 height 31
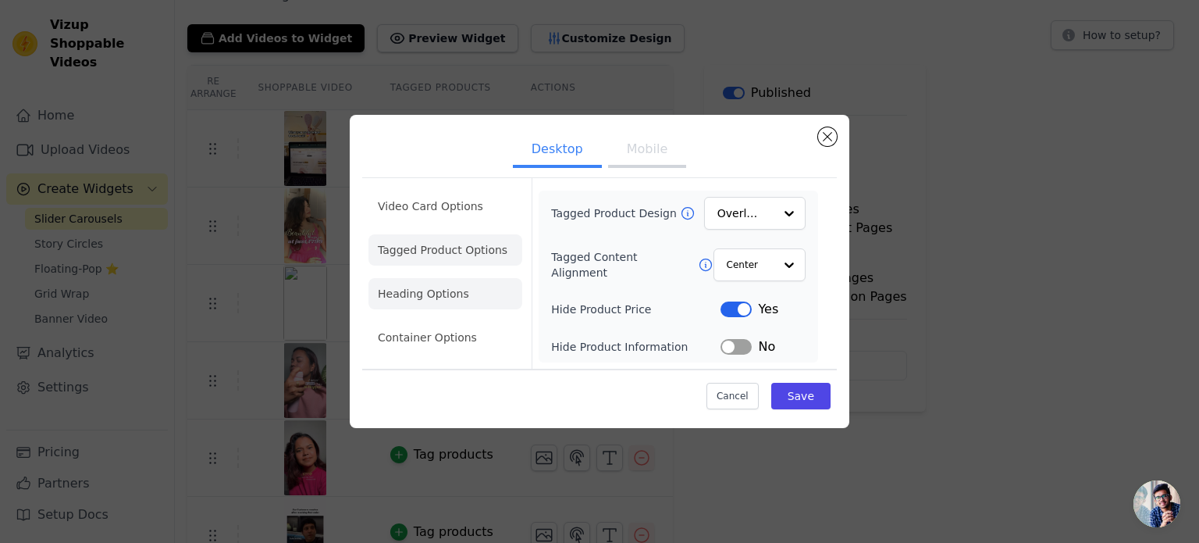
click at [450, 296] on li "Heading Options" at bounding box center [445, 293] width 154 height 31
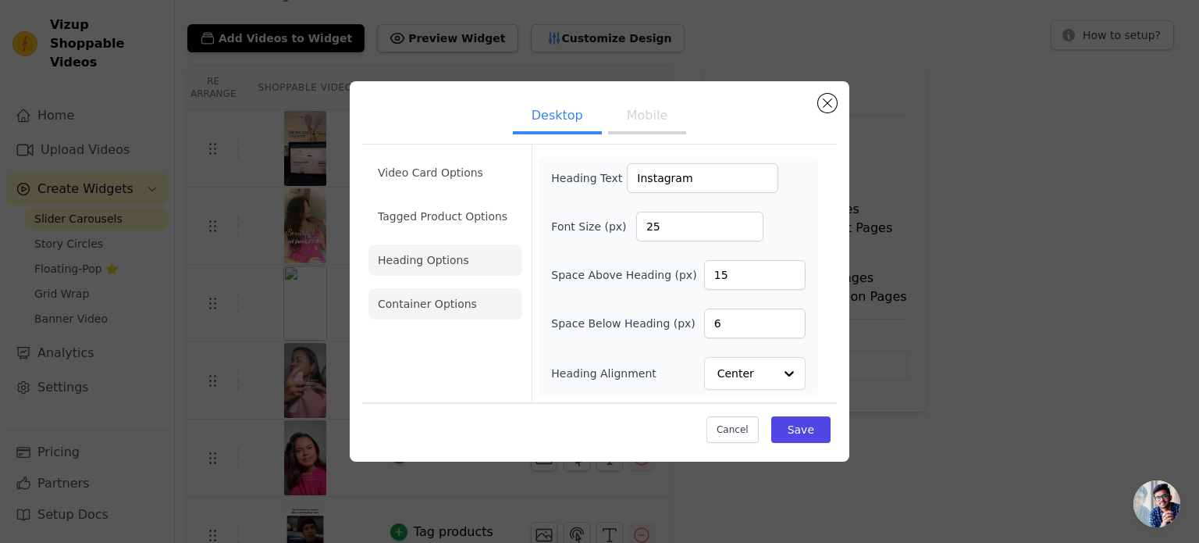
click at [450, 307] on li "Container Options" at bounding box center [445, 303] width 154 height 31
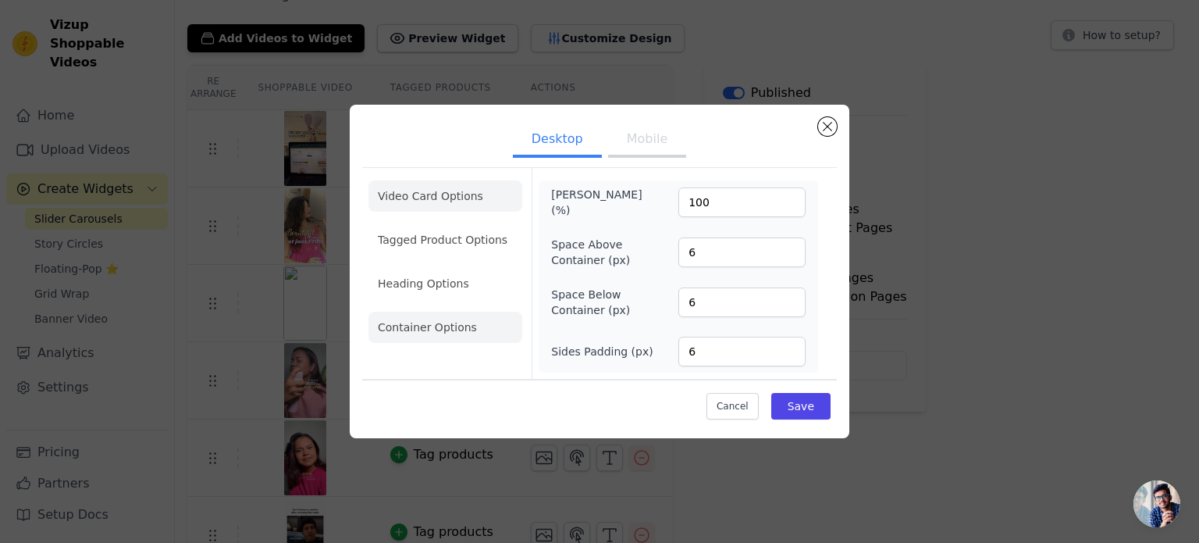
click at [450, 193] on li "Video Card Options" at bounding box center [445, 195] width 154 height 31
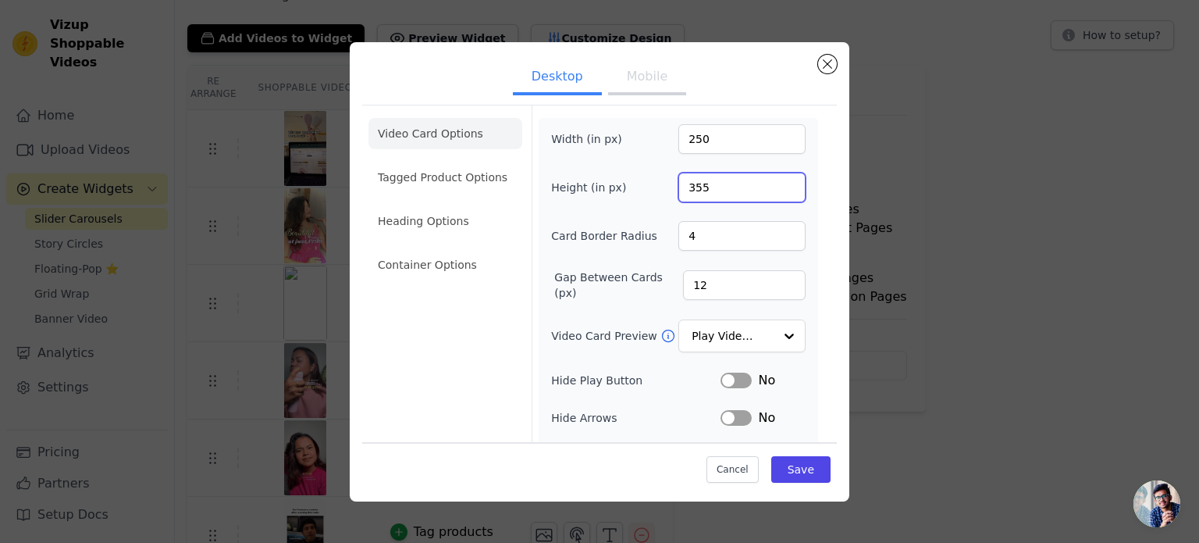
drag, startPoint x: 706, startPoint y: 187, endPoint x: 668, endPoint y: 186, distance: 37.5
click at [668, 186] on div "Height (in px) 355" at bounding box center [678, 188] width 254 height 30
type input "400"
click at [796, 461] on button "Save" at bounding box center [800, 469] width 59 height 27
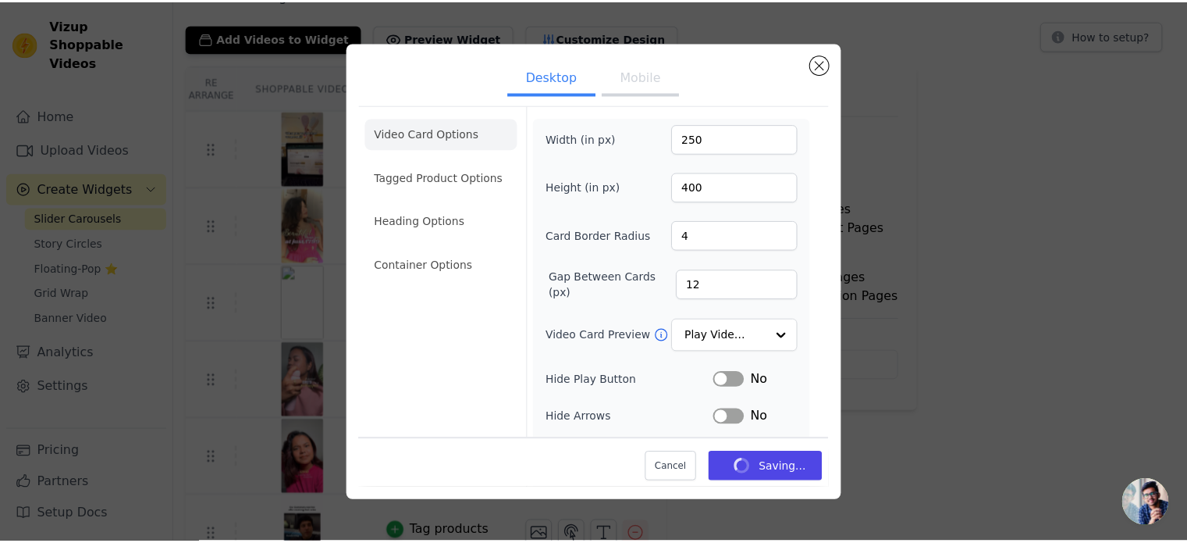
scroll to position [144, 0]
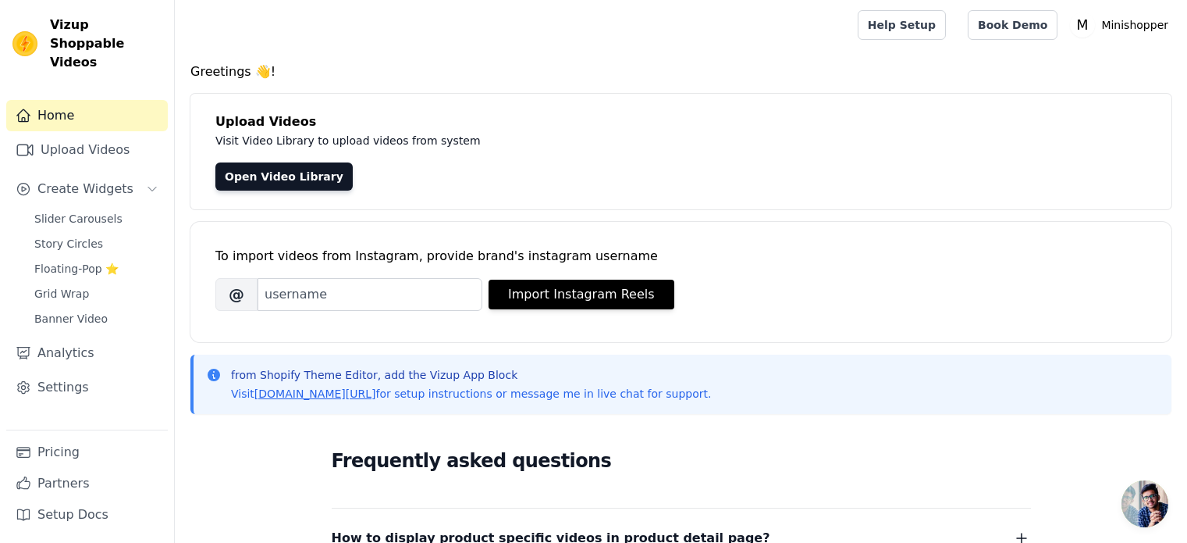
scroll to position [52, 0]
